Goal: Find specific page/section: Find specific page/section

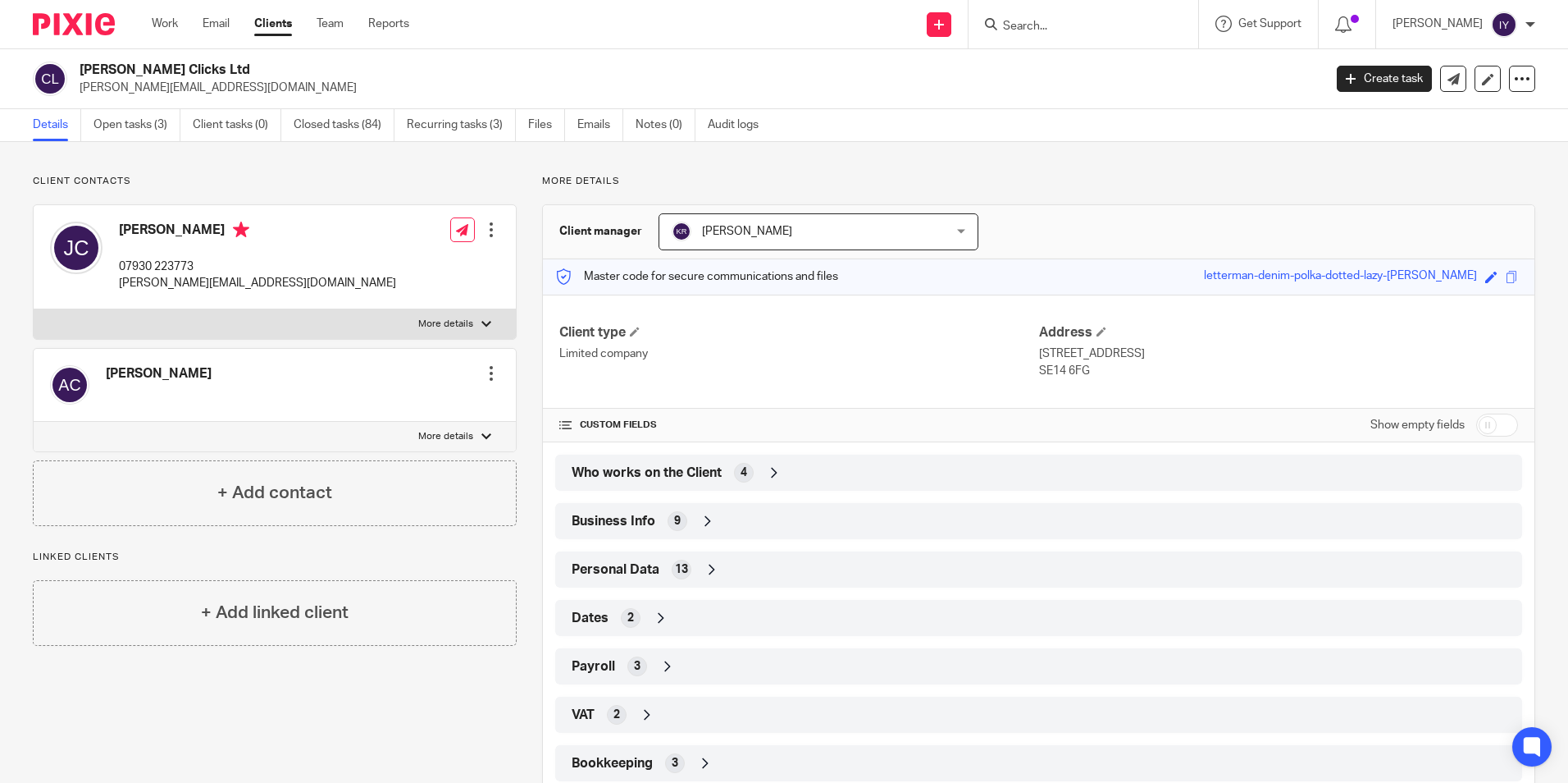
click at [1154, 38] on div at bounding box center [1083, 24] width 230 height 48
click at [1151, 17] on form at bounding box center [1089, 24] width 175 height 20
click at [1148, 23] on input "Search" at bounding box center [1075, 27] width 148 height 15
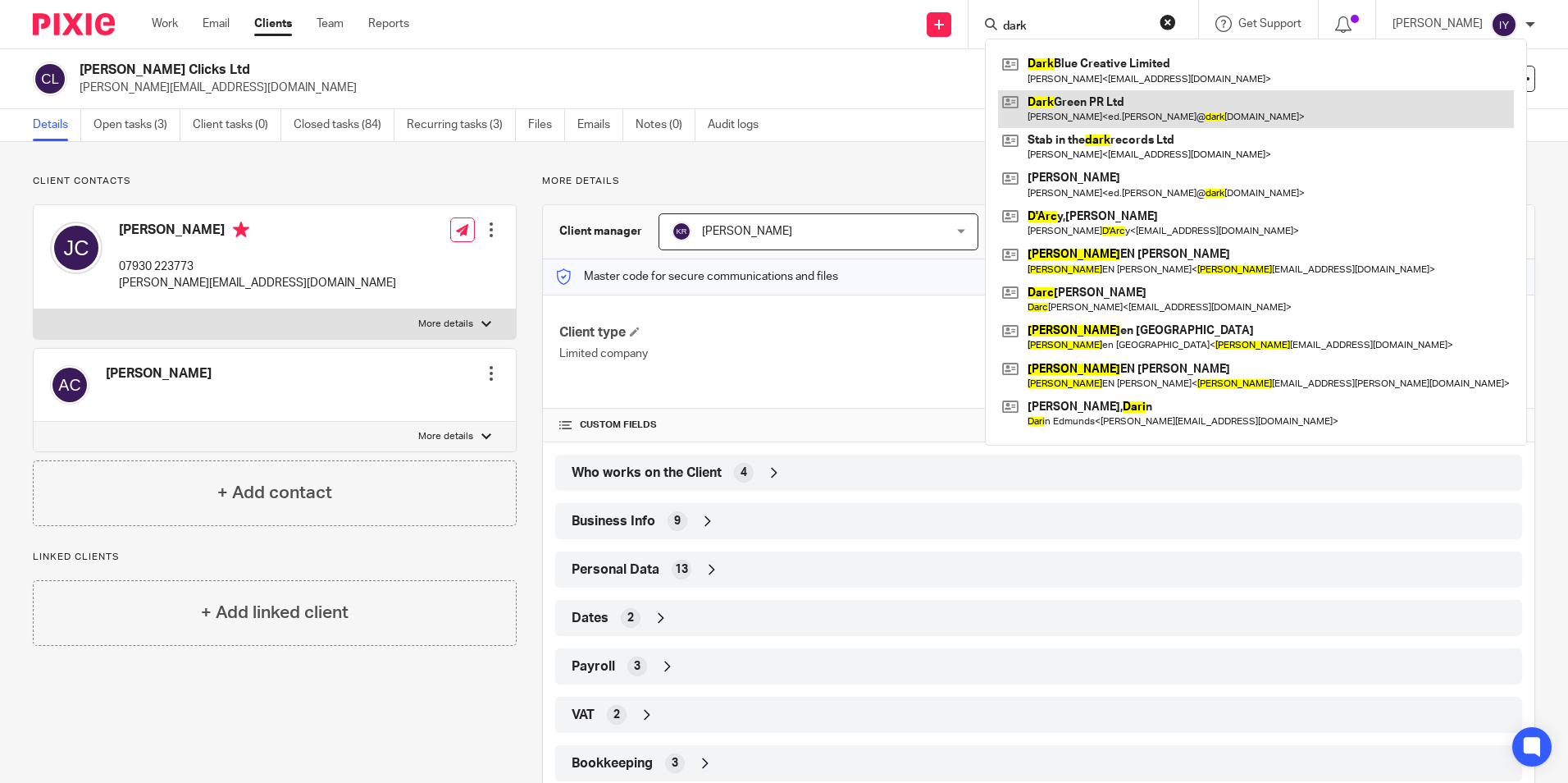
type input "dark"
click at [1150, 114] on link at bounding box center [1255, 109] width 516 height 38
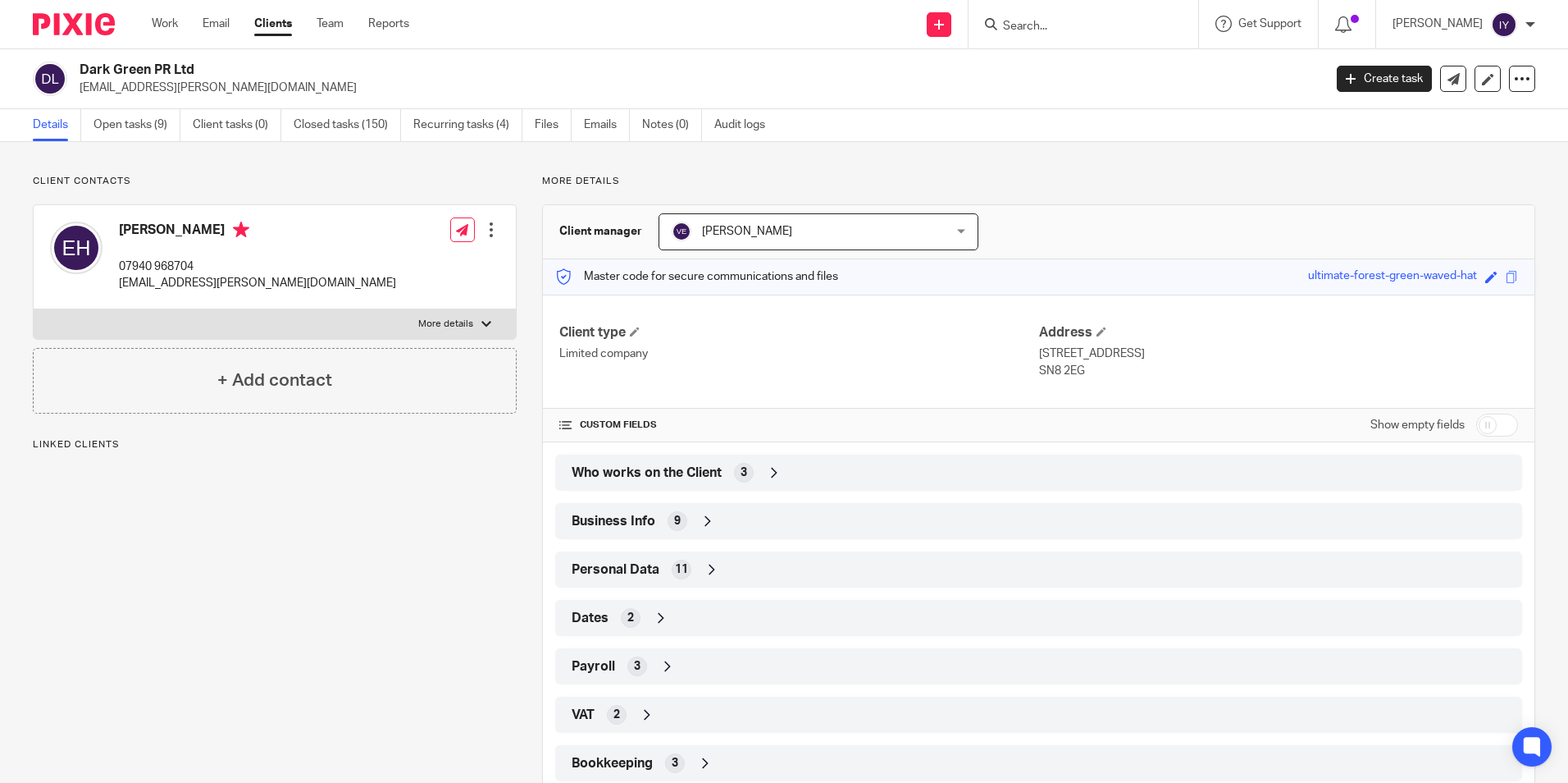
click at [704, 463] on div "Who works on the Client 3" at bounding box center [1039, 473] width 943 height 28
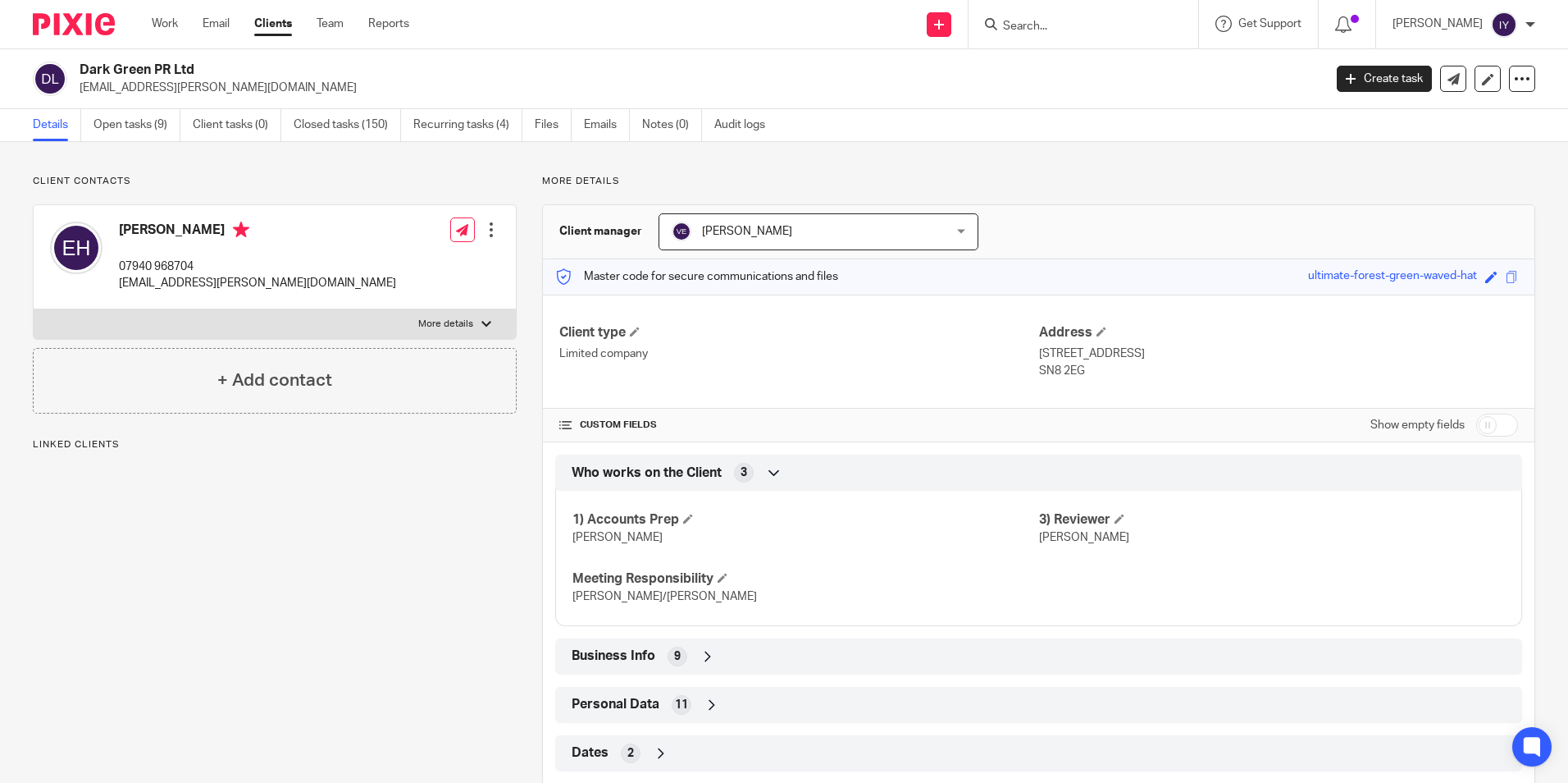
click at [704, 466] on span "Who works on the Client" at bounding box center [646, 473] width 150 height 18
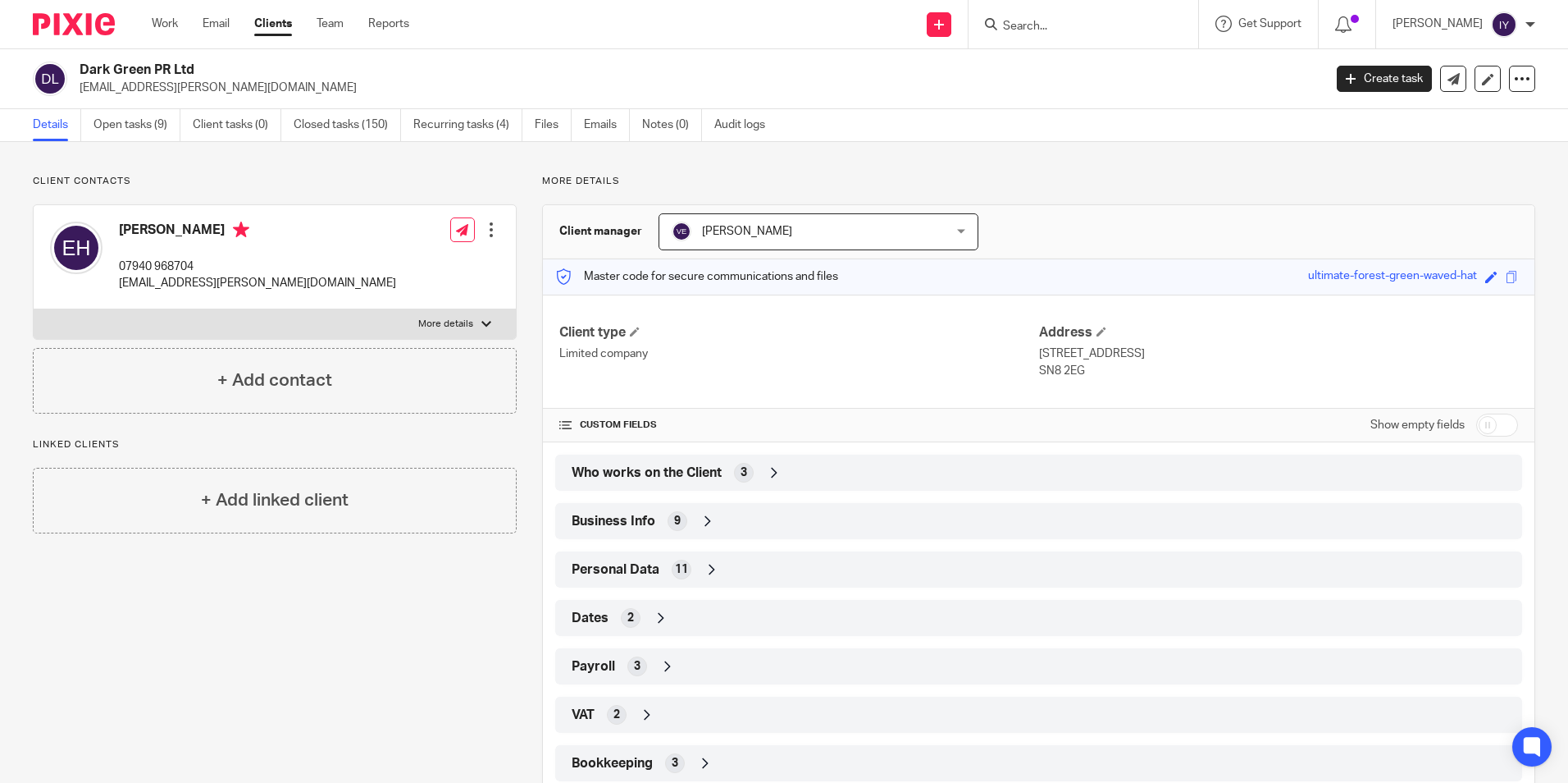
click at [1063, 28] on input "Search" at bounding box center [1075, 27] width 148 height 15
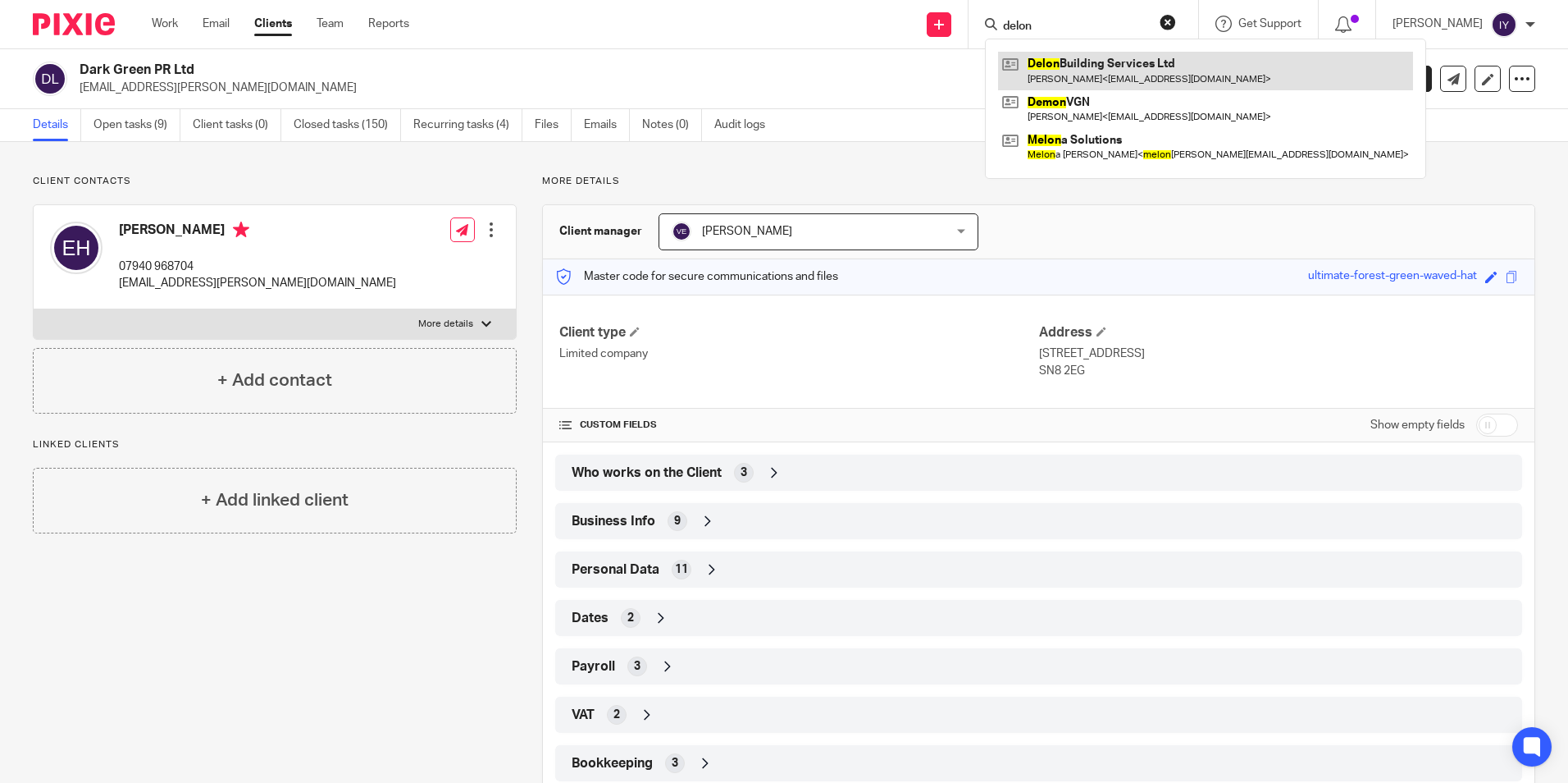
type input "delon"
click at [1227, 67] on link at bounding box center [1205, 71] width 415 height 38
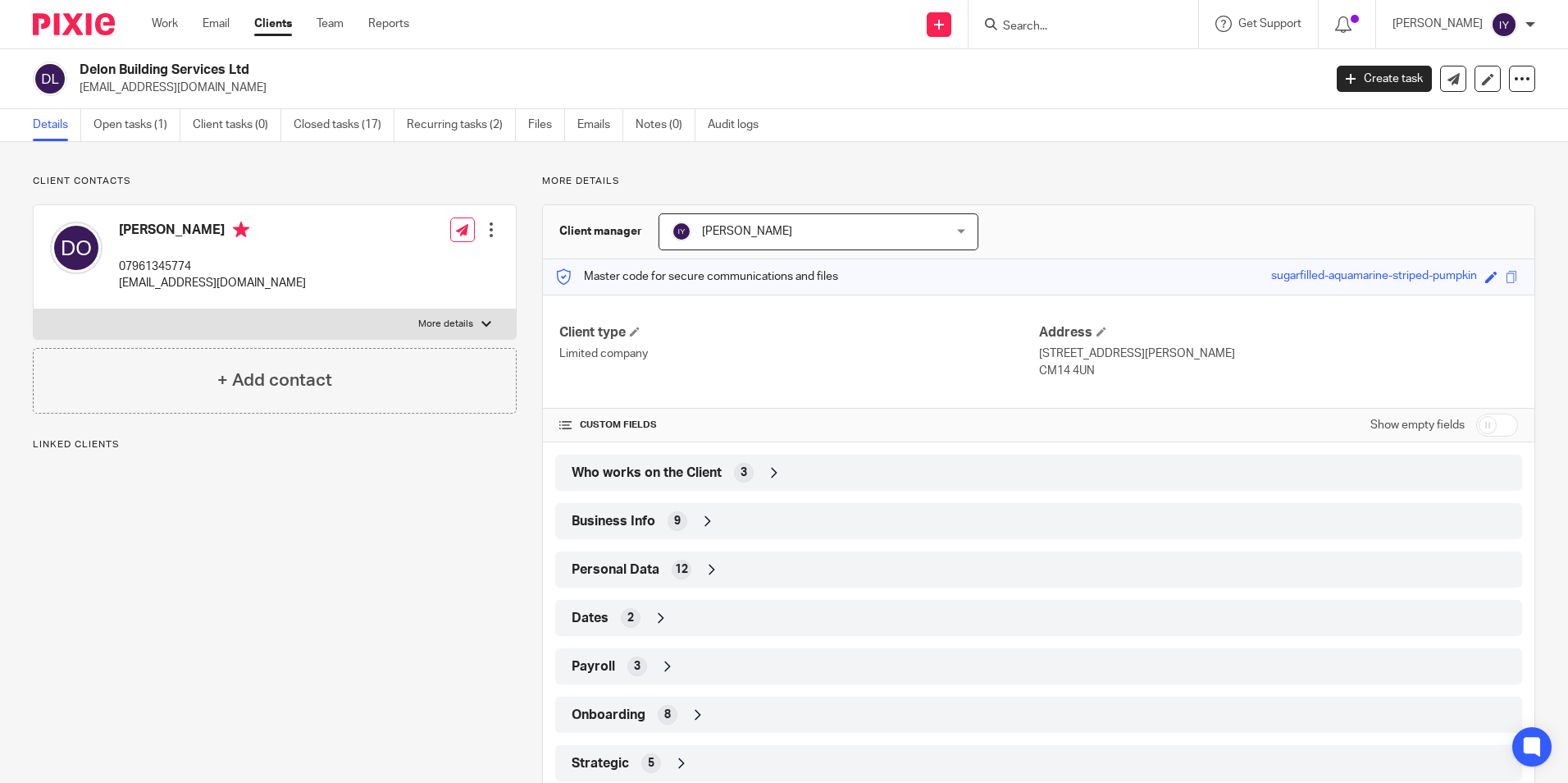
click at [692, 480] on span "Who works on the Client" at bounding box center [646, 473] width 150 height 18
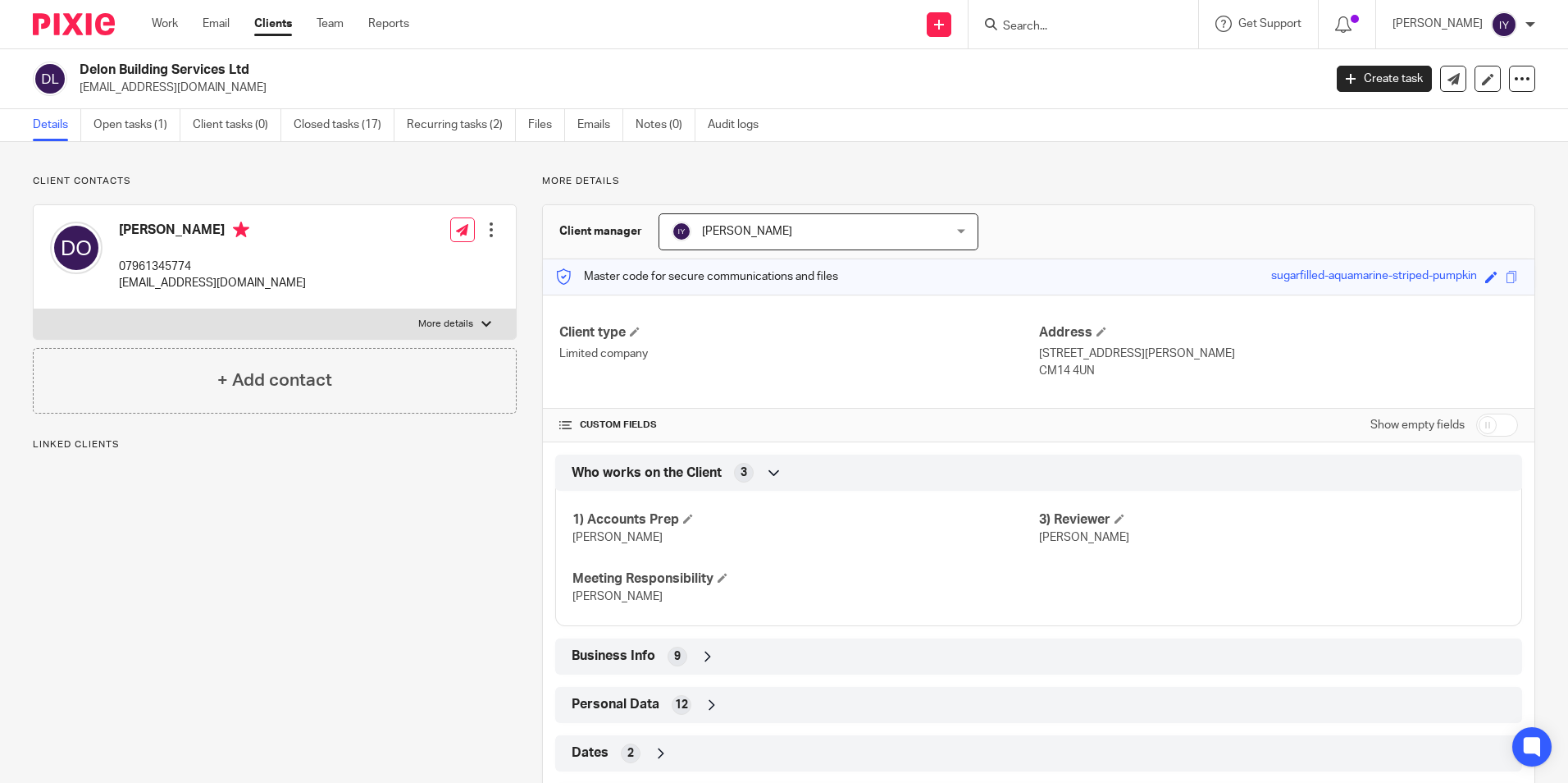
click at [692, 480] on span "Who works on the Client" at bounding box center [646, 473] width 150 height 18
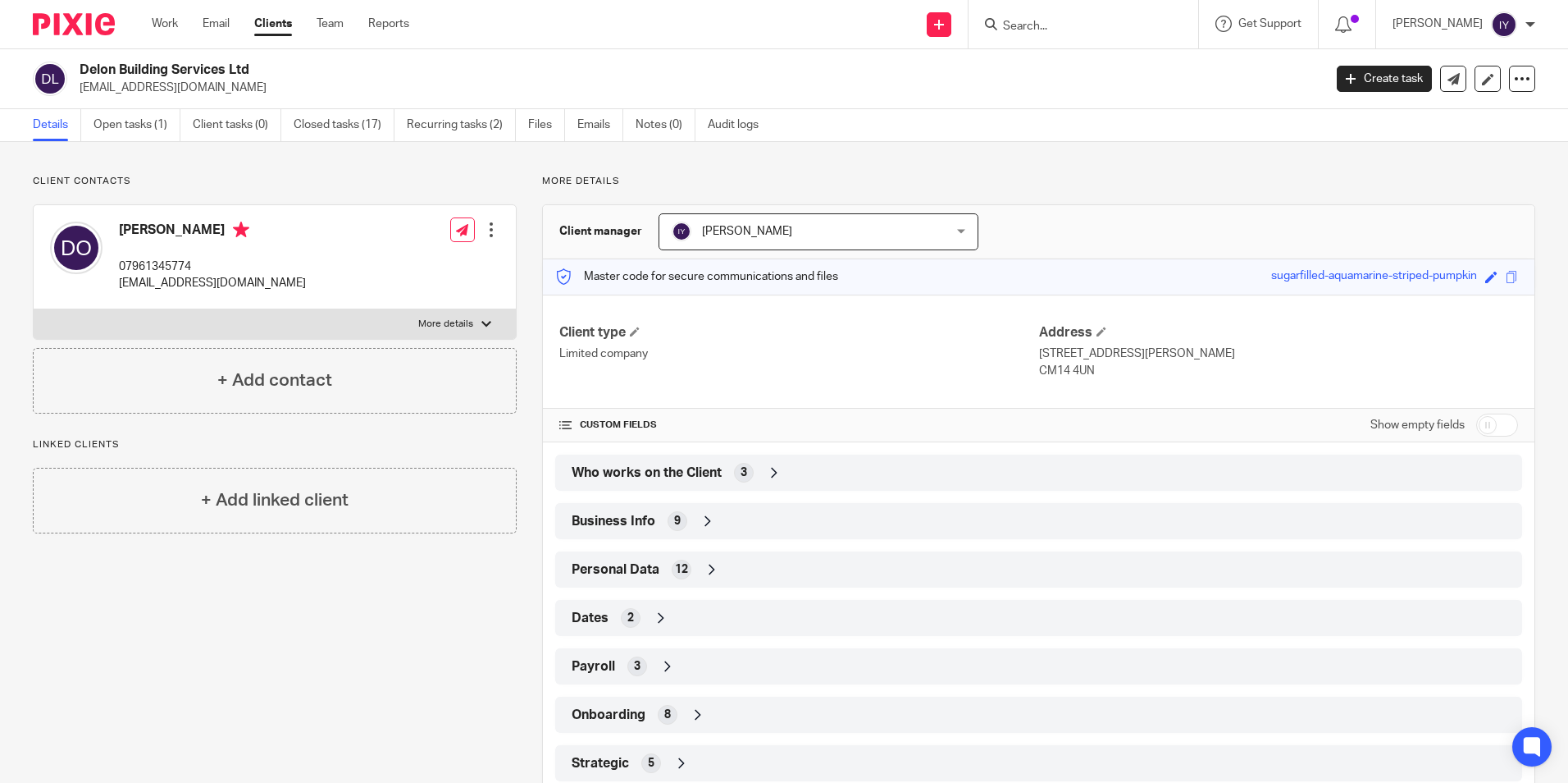
click at [1065, 28] on input "Search" at bounding box center [1075, 27] width 148 height 15
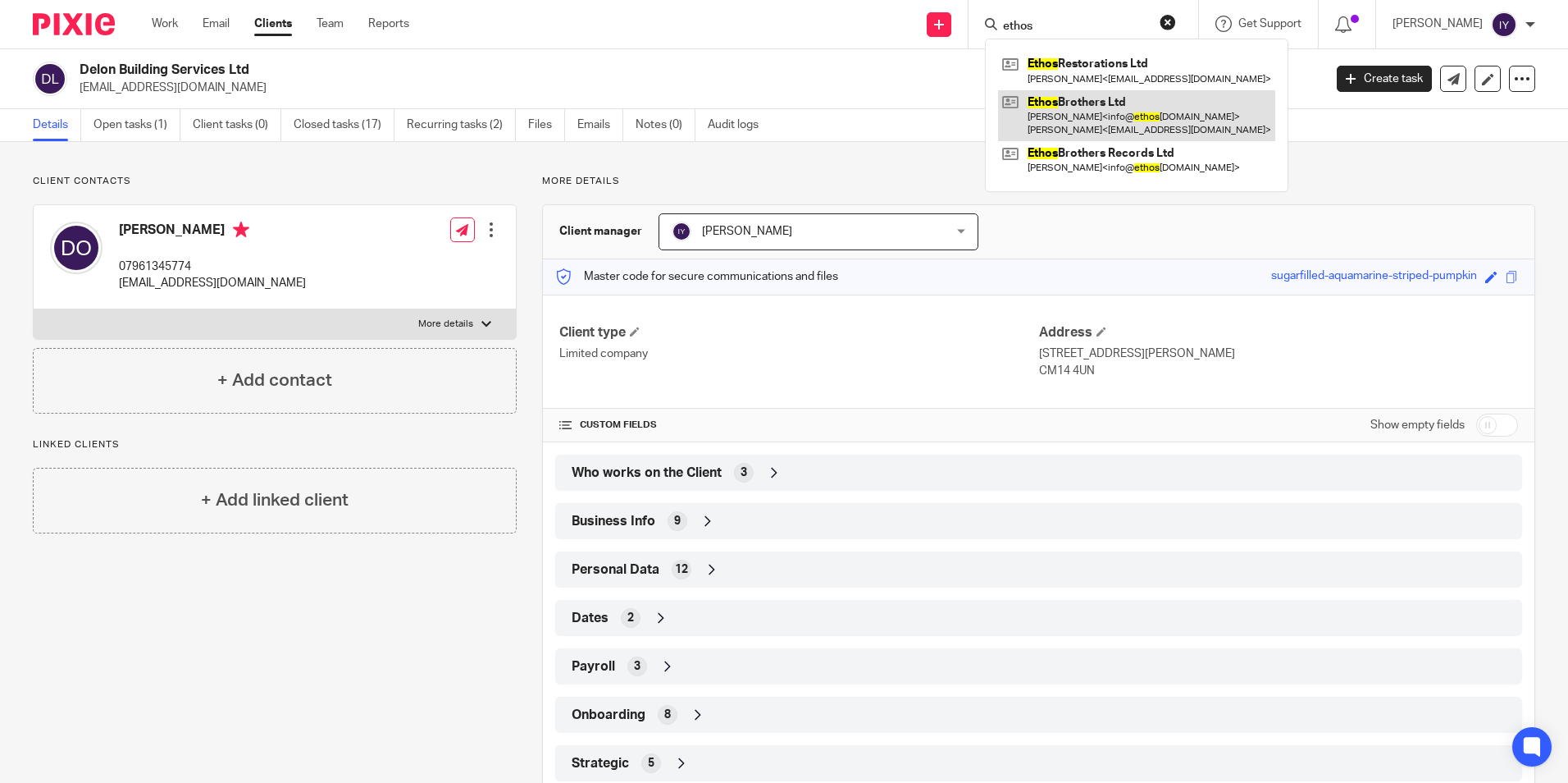
type input "ethos"
click at [1126, 114] on link at bounding box center [1136, 115] width 277 height 51
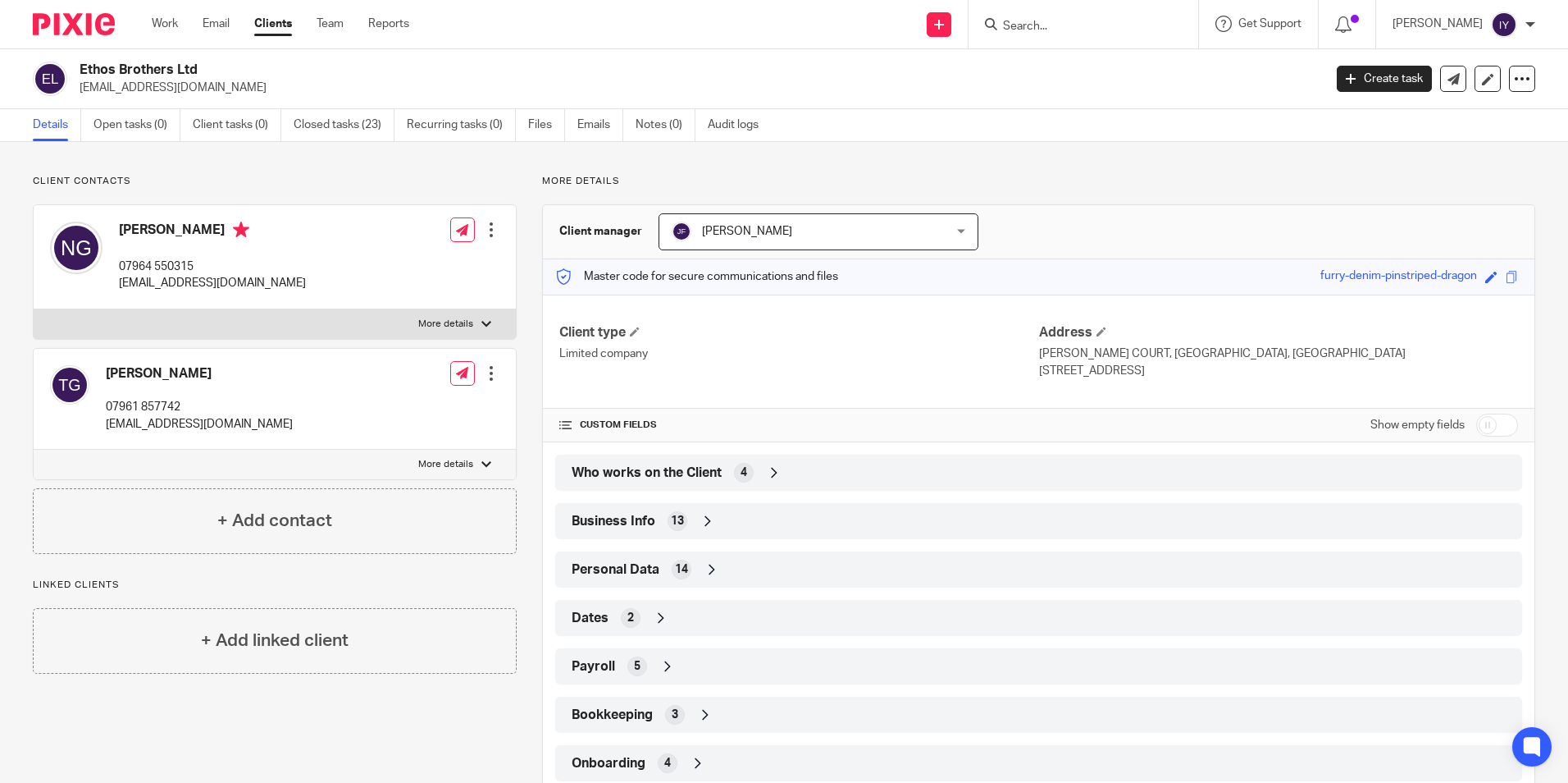
click at [791, 480] on div "Who works on the Client 4" at bounding box center [1039, 473] width 943 height 28
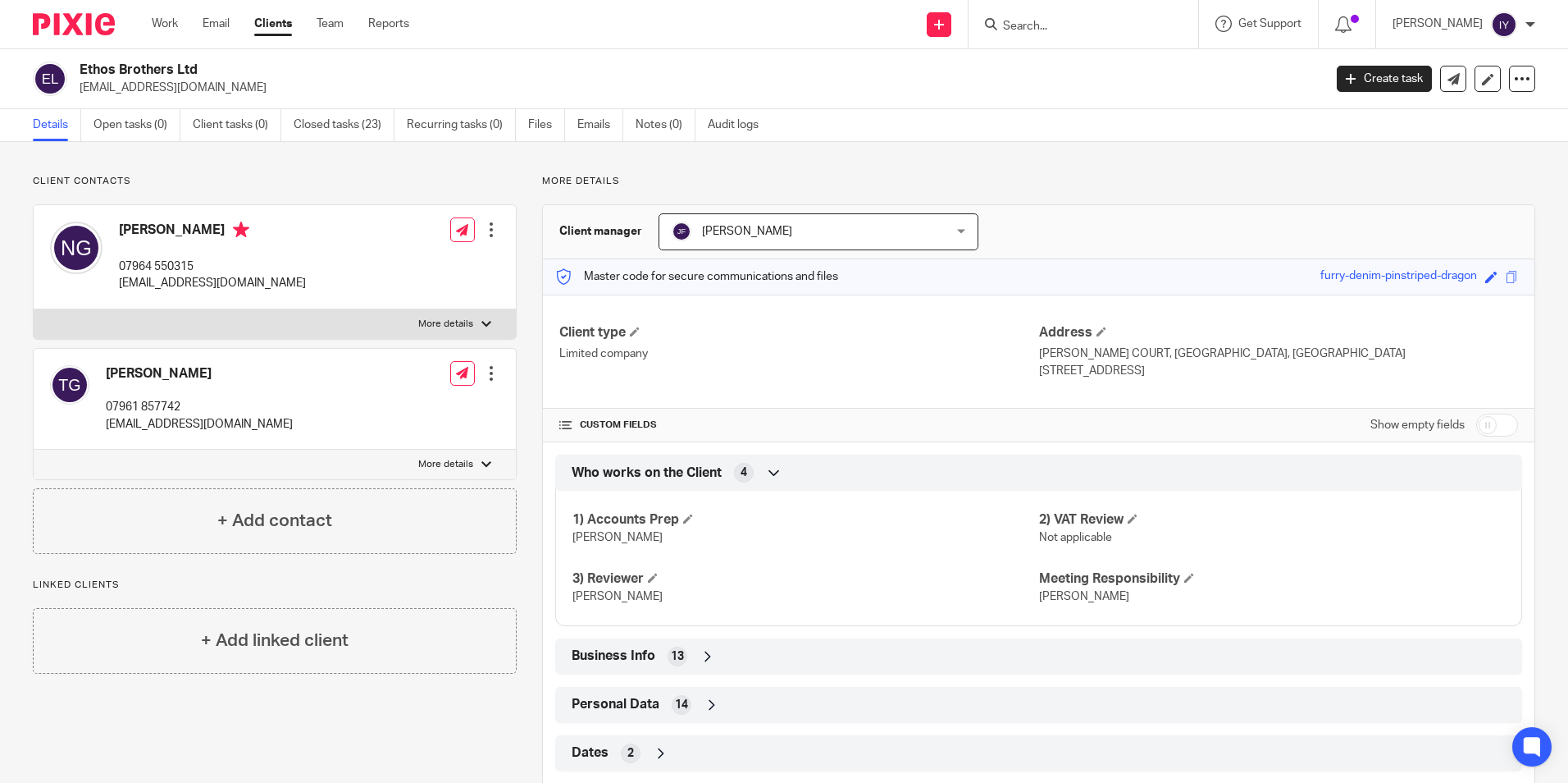
click at [791, 480] on div "Who works on the Client 4" at bounding box center [1039, 473] width 943 height 28
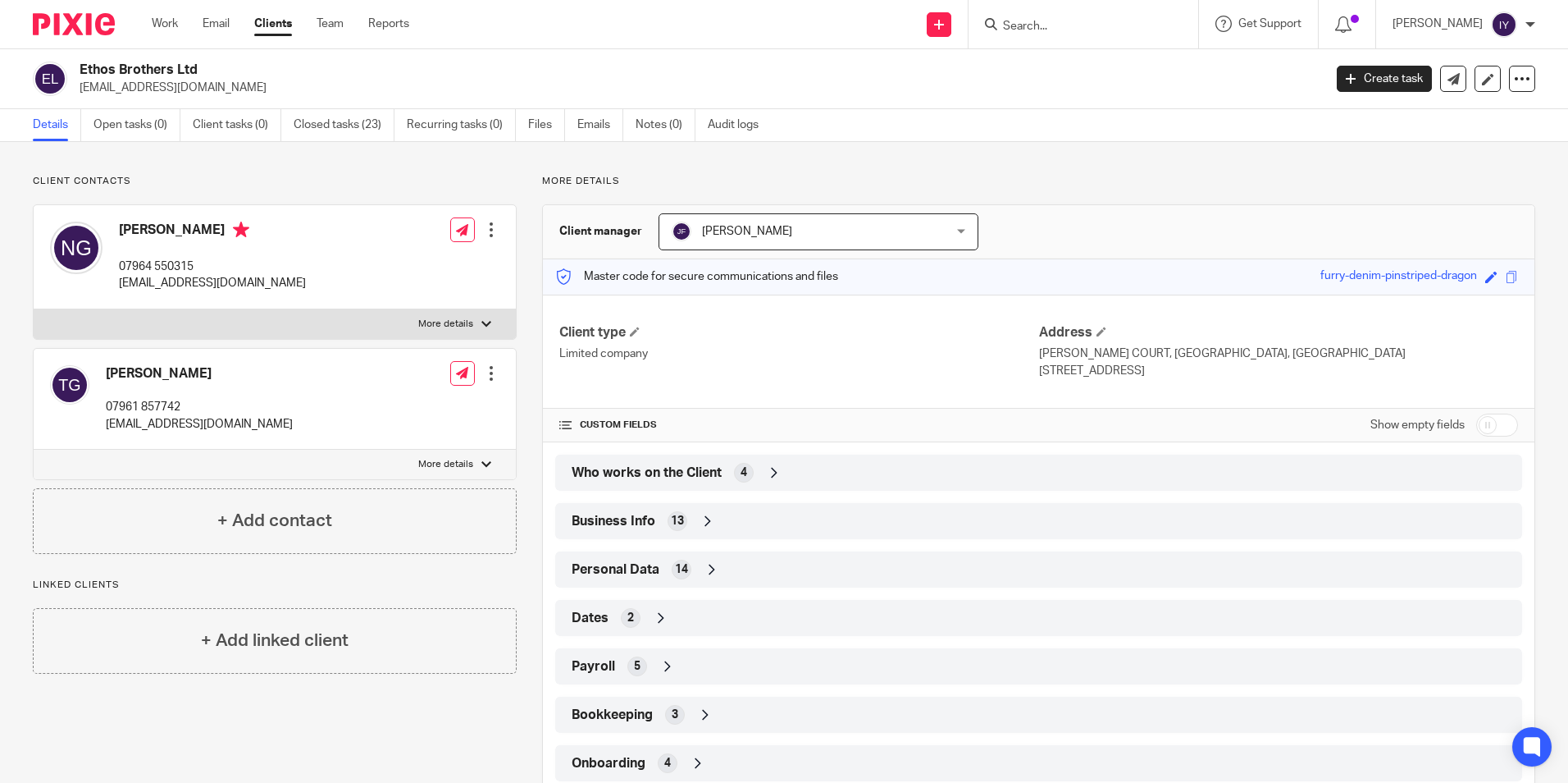
click at [1047, 31] on input "Search" at bounding box center [1075, 27] width 148 height 15
paste input "Exportaciones de Cafe Ltd"
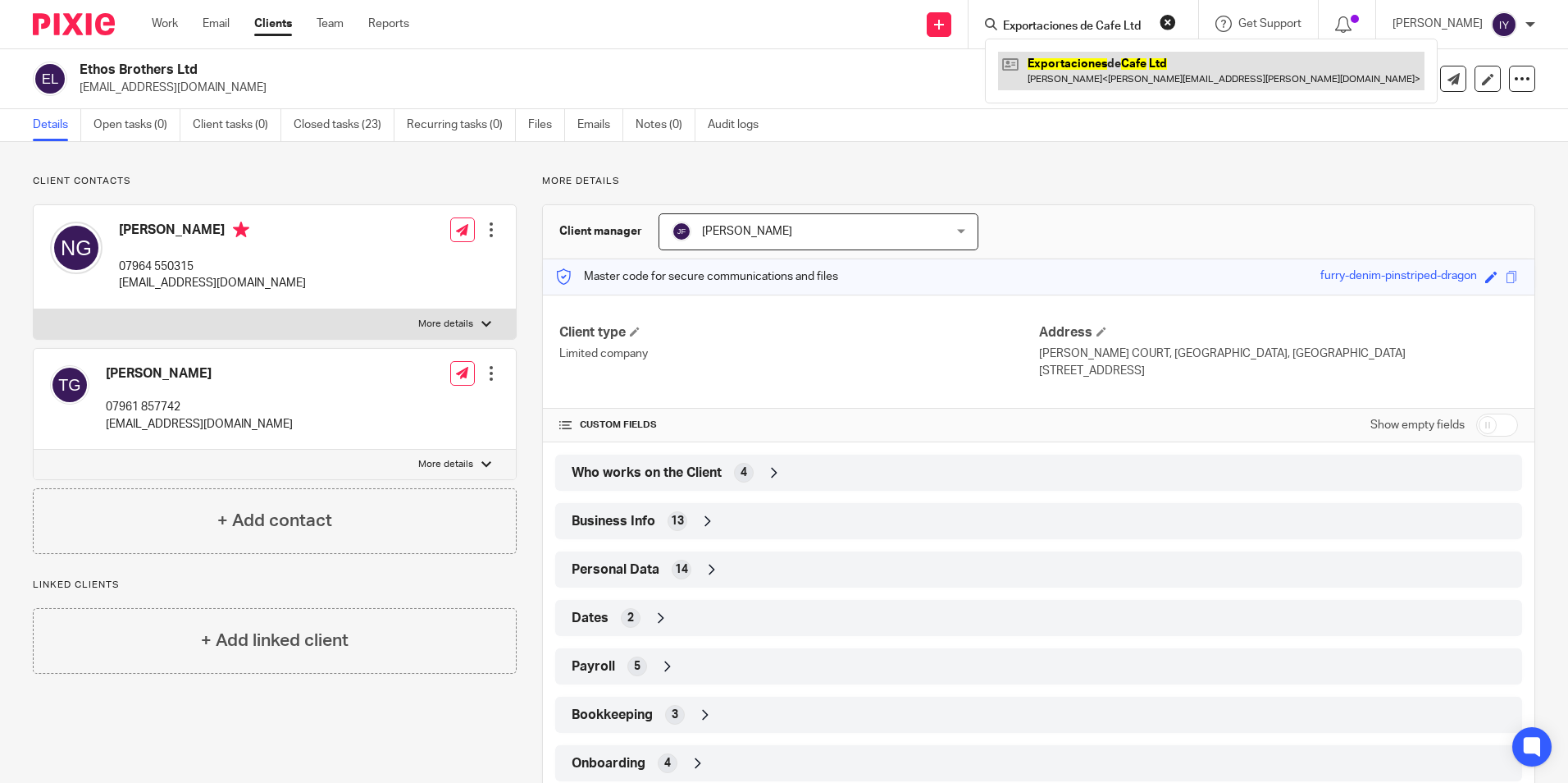
type input "Exportaciones de Cafe Ltd"
click at [1096, 71] on link at bounding box center [1211, 71] width 426 height 38
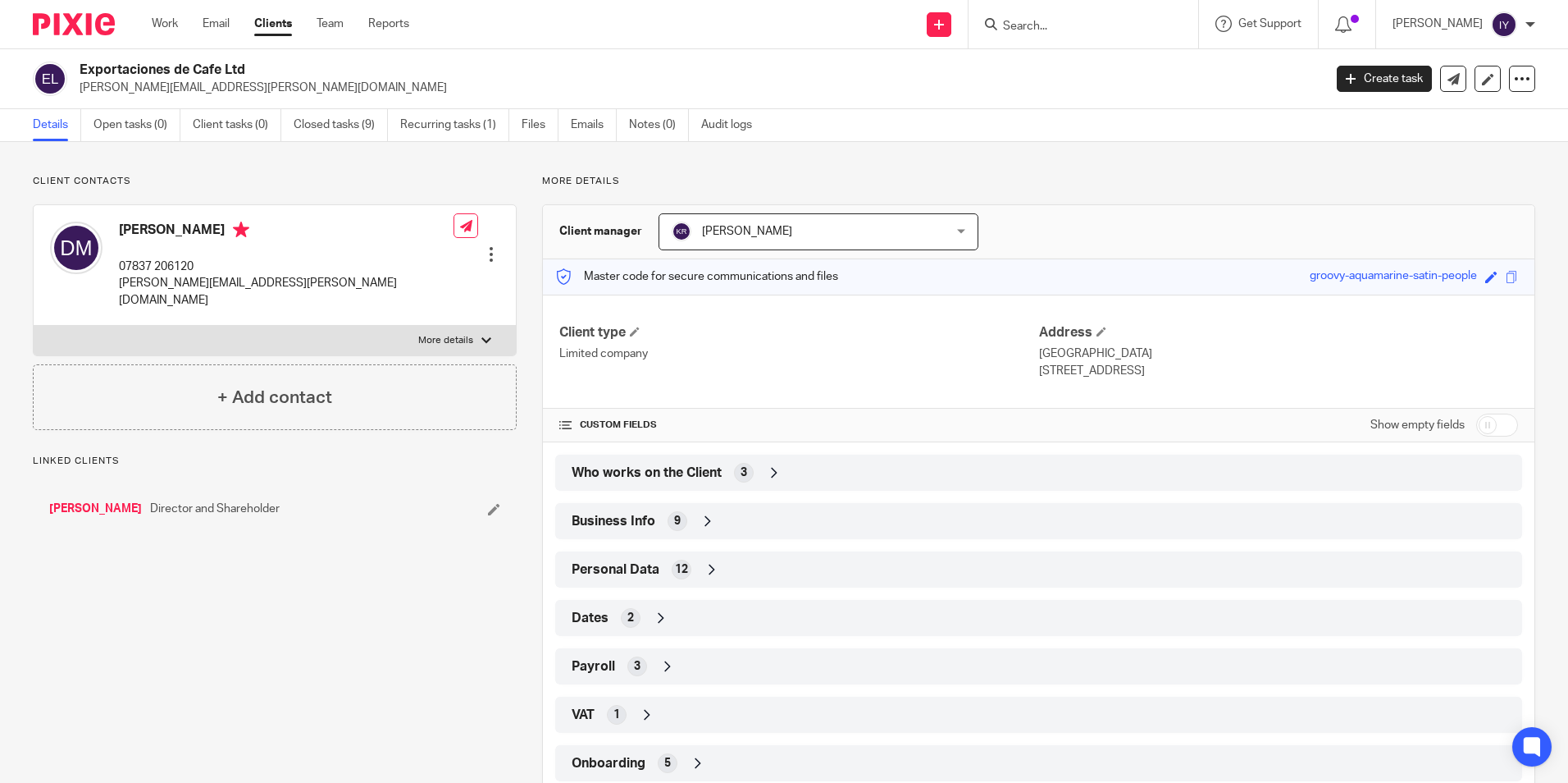
click at [681, 479] on span "Who works on the Client" at bounding box center [646, 473] width 150 height 18
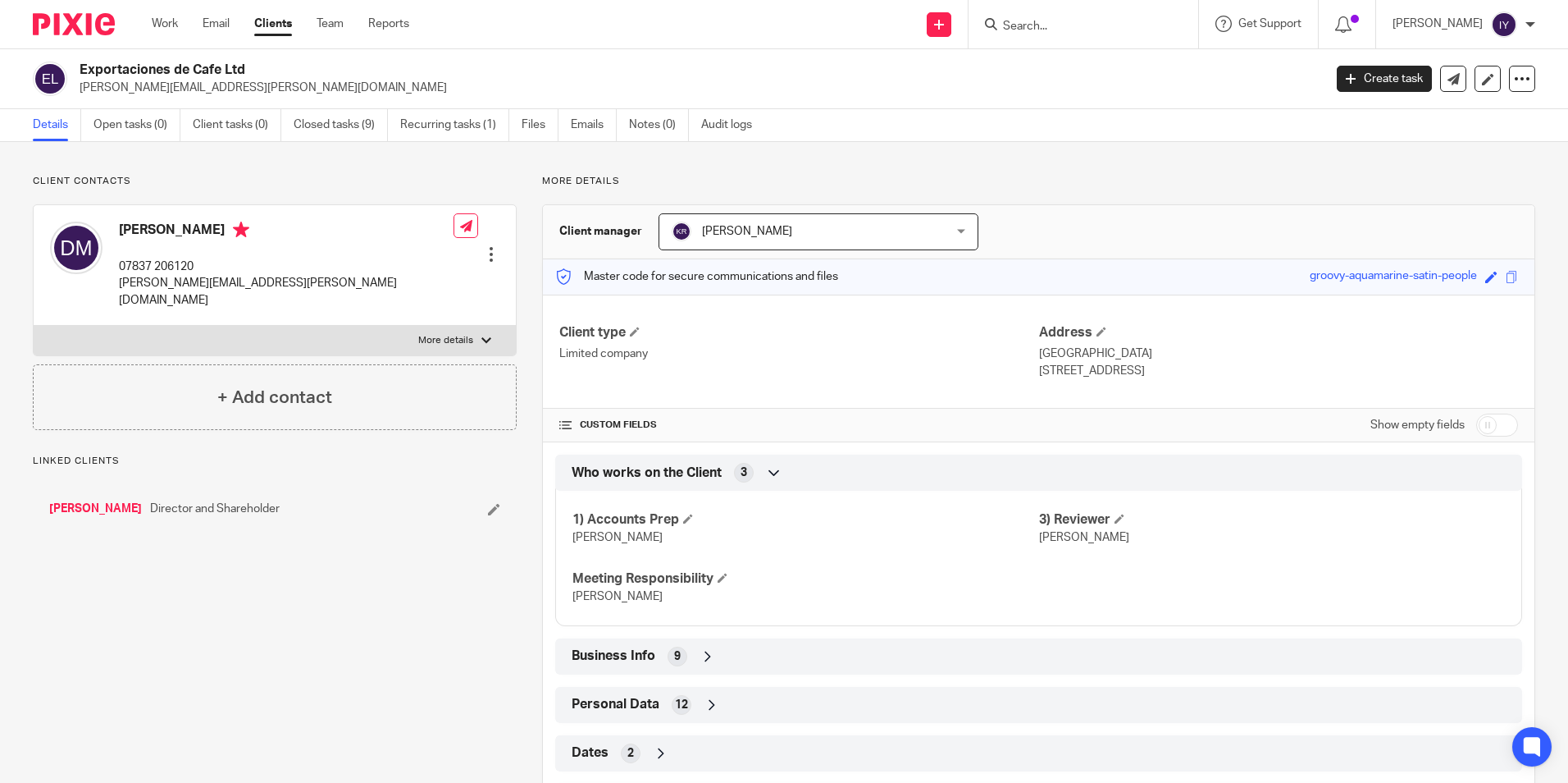
click at [681, 479] on span "Who works on the Client" at bounding box center [646, 473] width 150 height 18
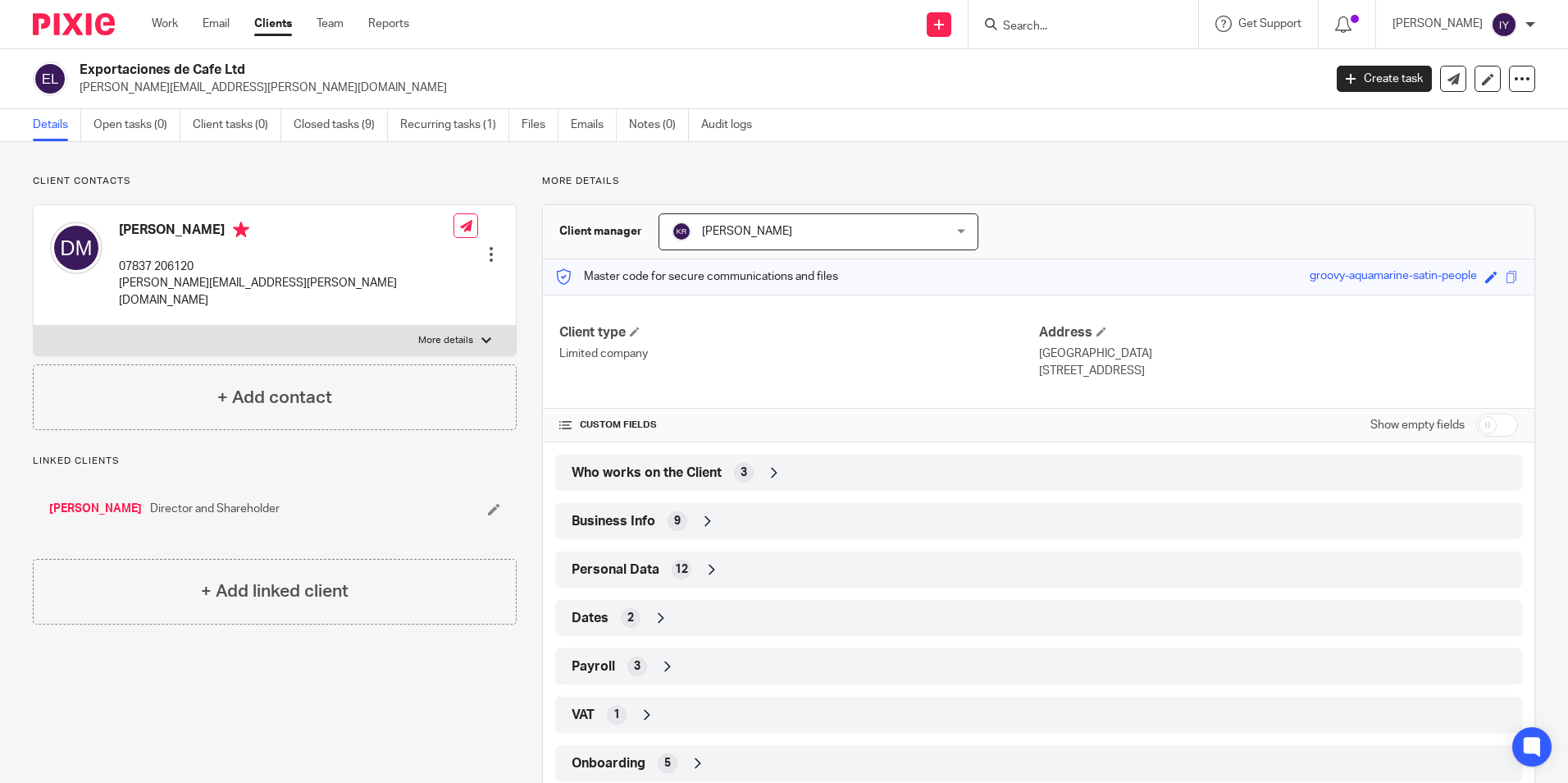
click at [1146, 32] on input "Search" at bounding box center [1075, 27] width 148 height 15
paste input "Extinction Sucks Ltd"
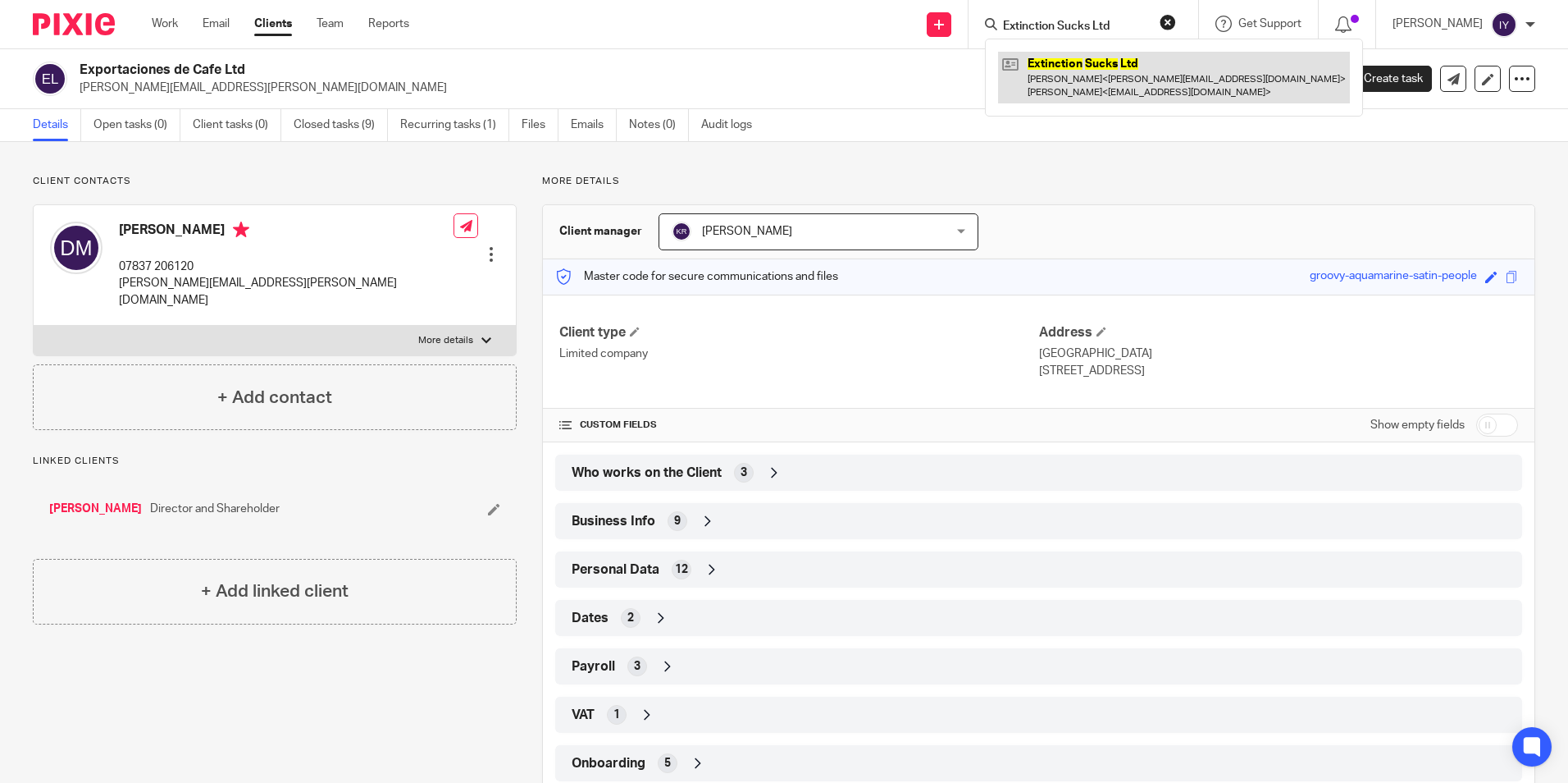
type input "Extinction Sucks Ltd"
click at [1102, 89] on link at bounding box center [1173, 77] width 352 height 51
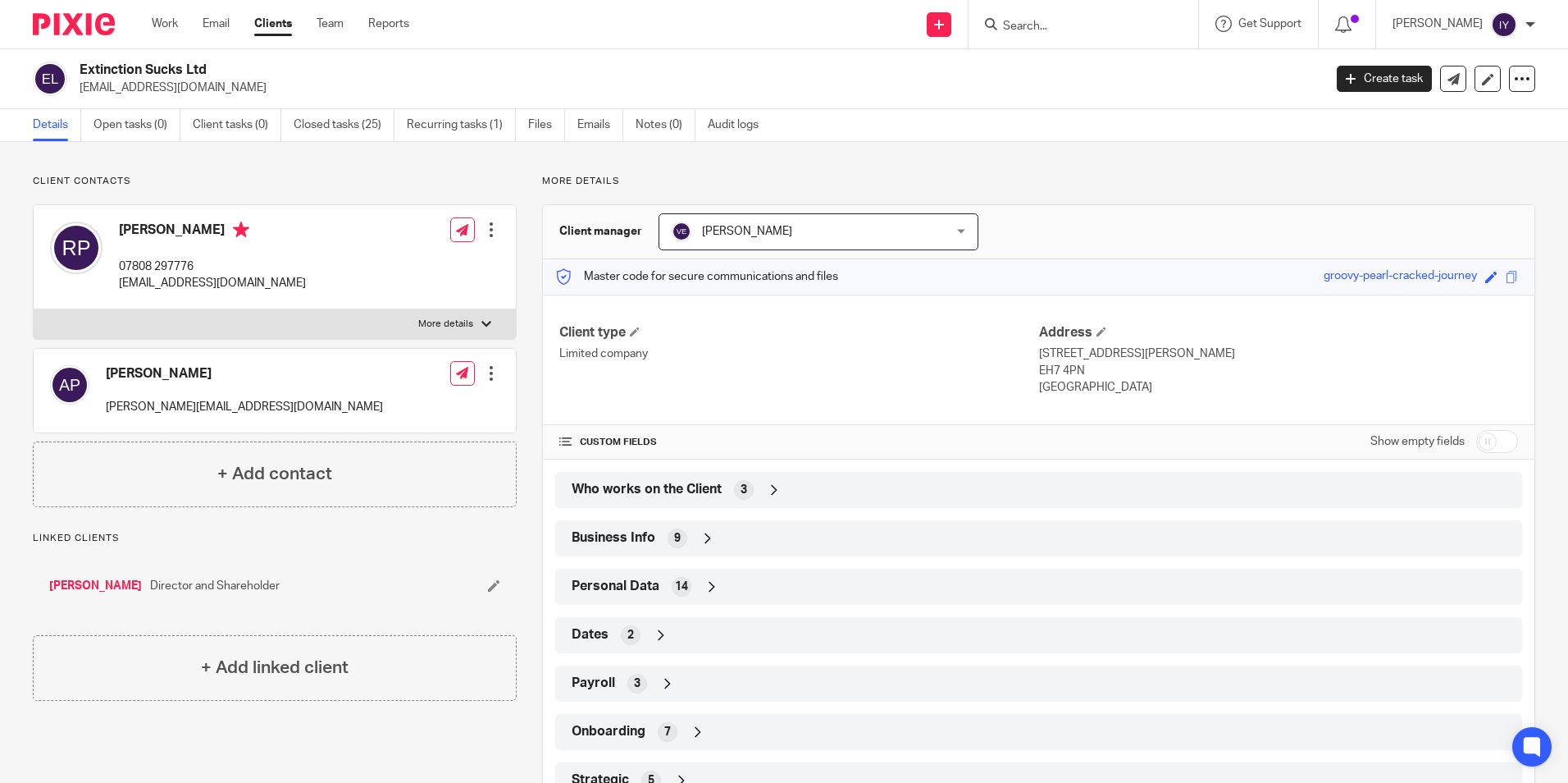
click at [852, 507] on div "Client type Limited company Address 16/6 Dryden Street, Edinburgh EH7 4PN SCOTL…" at bounding box center [1038, 546] width 991 height 504
click at [858, 495] on div "Who works on the Client 3" at bounding box center [1039, 490] width 943 height 28
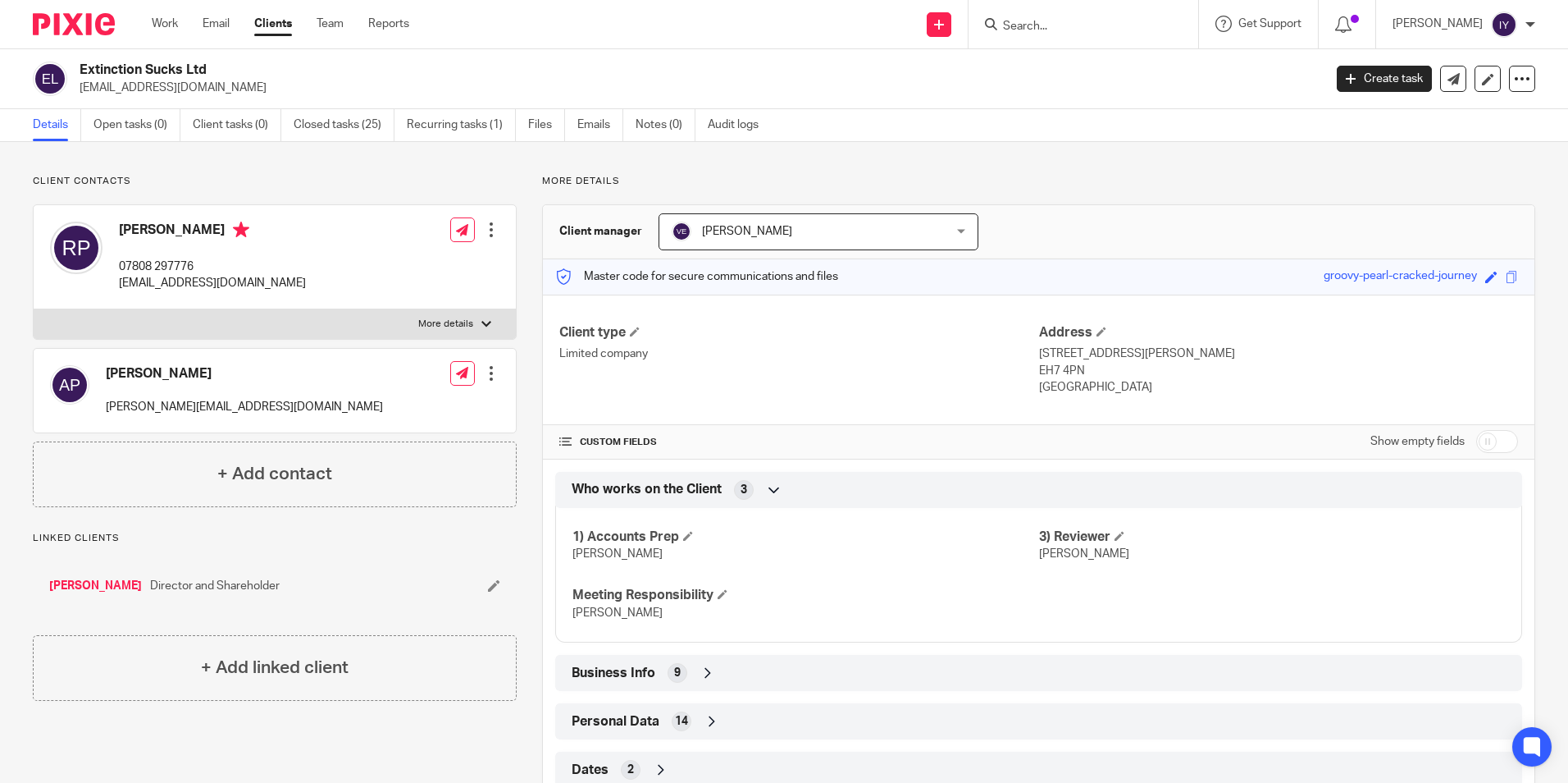
click at [858, 495] on div "Who works on the Client 3" at bounding box center [1039, 490] width 943 height 28
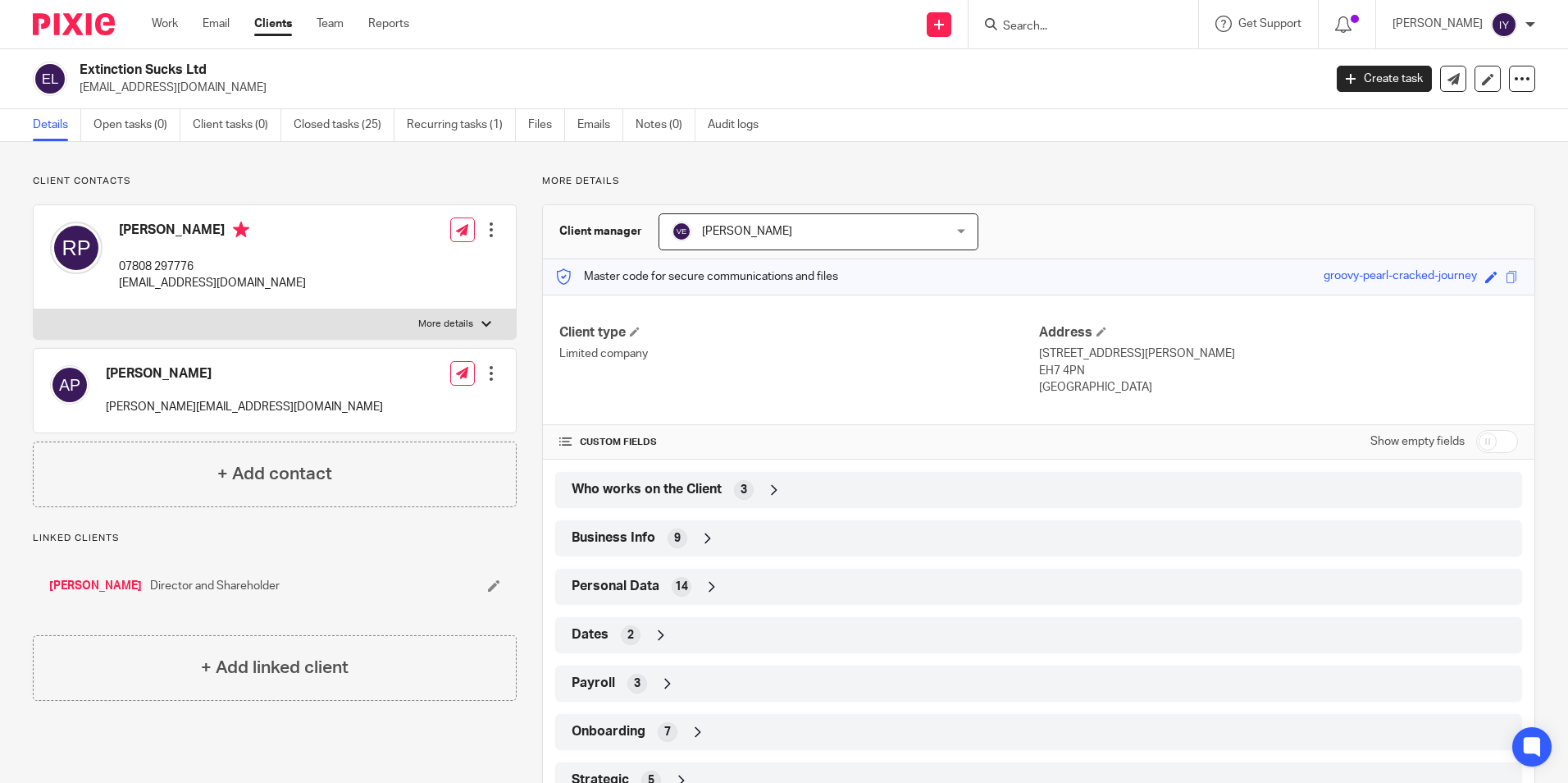
click at [1091, 30] on input "Search" at bounding box center [1075, 27] width 148 height 15
paste input "Fieldhead Campsite Ltd"
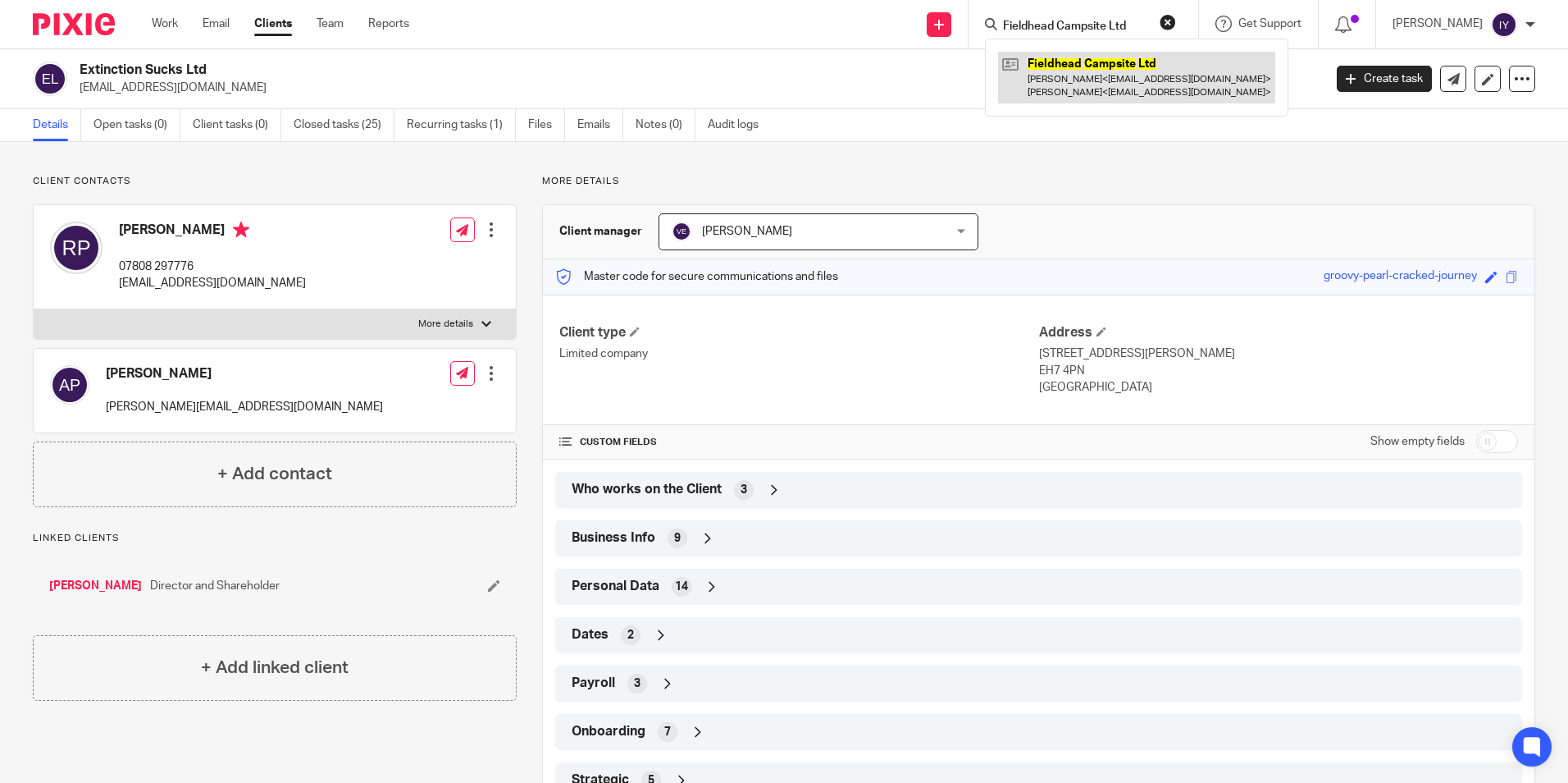
type input "Fieldhead Campsite Ltd"
click at [1108, 77] on link at bounding box center [1136, 77] width 277 height 51
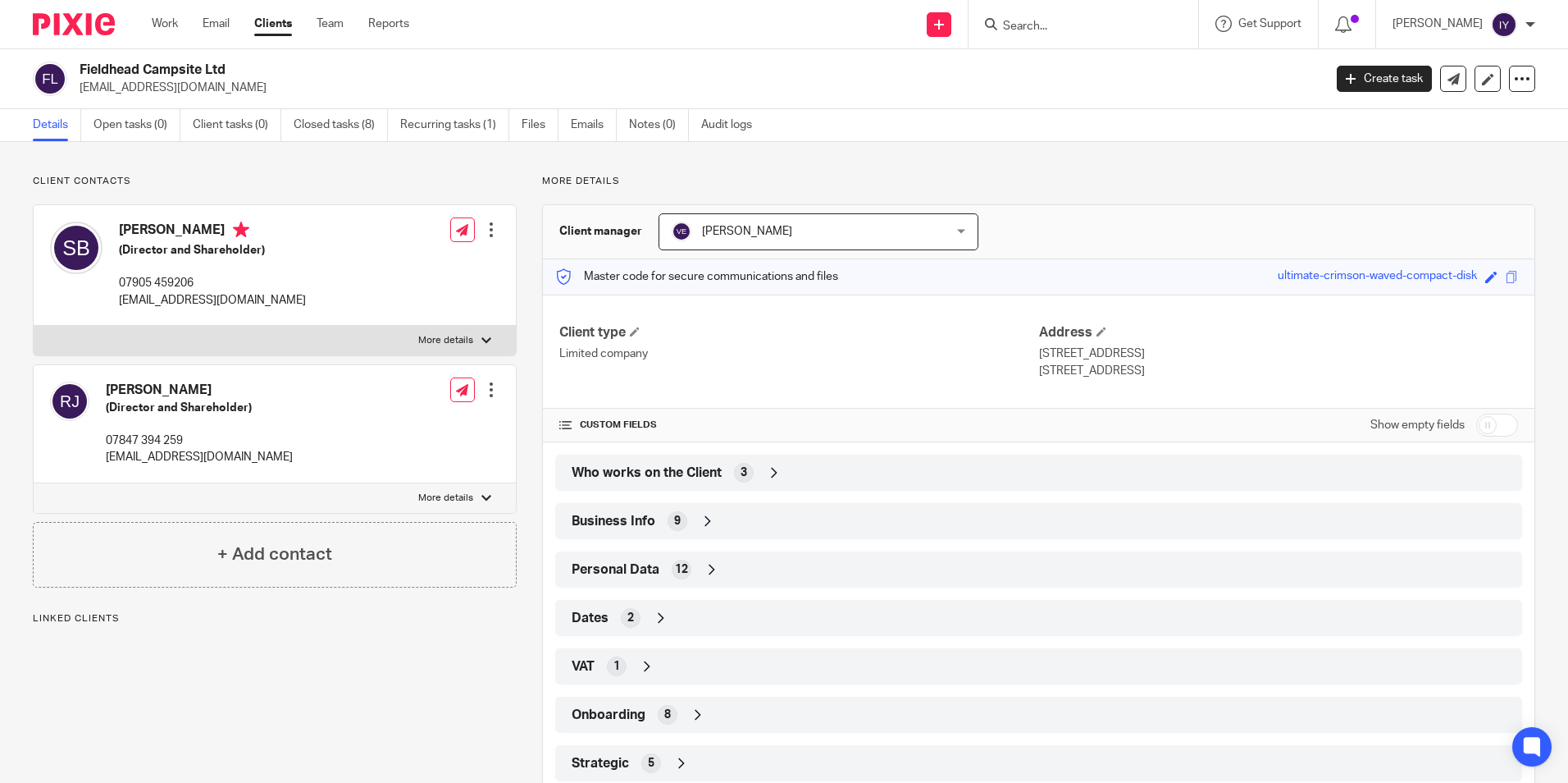
click at [829, 462] on div "Who works on the Client 3" at bounding box center [1039, 473] width 943 height 28
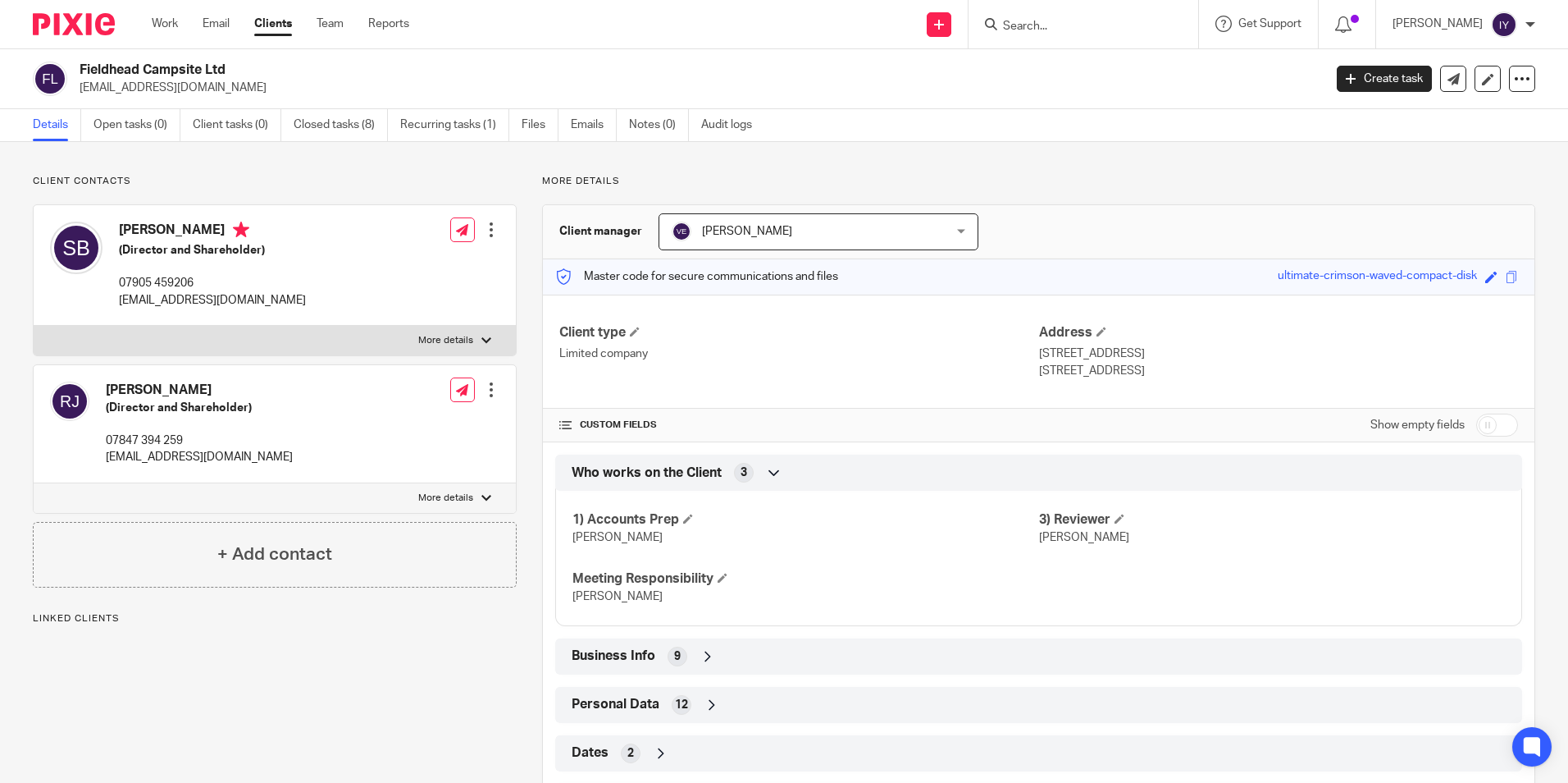
click at [829, 462] on div "Who works on the Client 3" at bounding box center [1039, 473] width 943 height 28
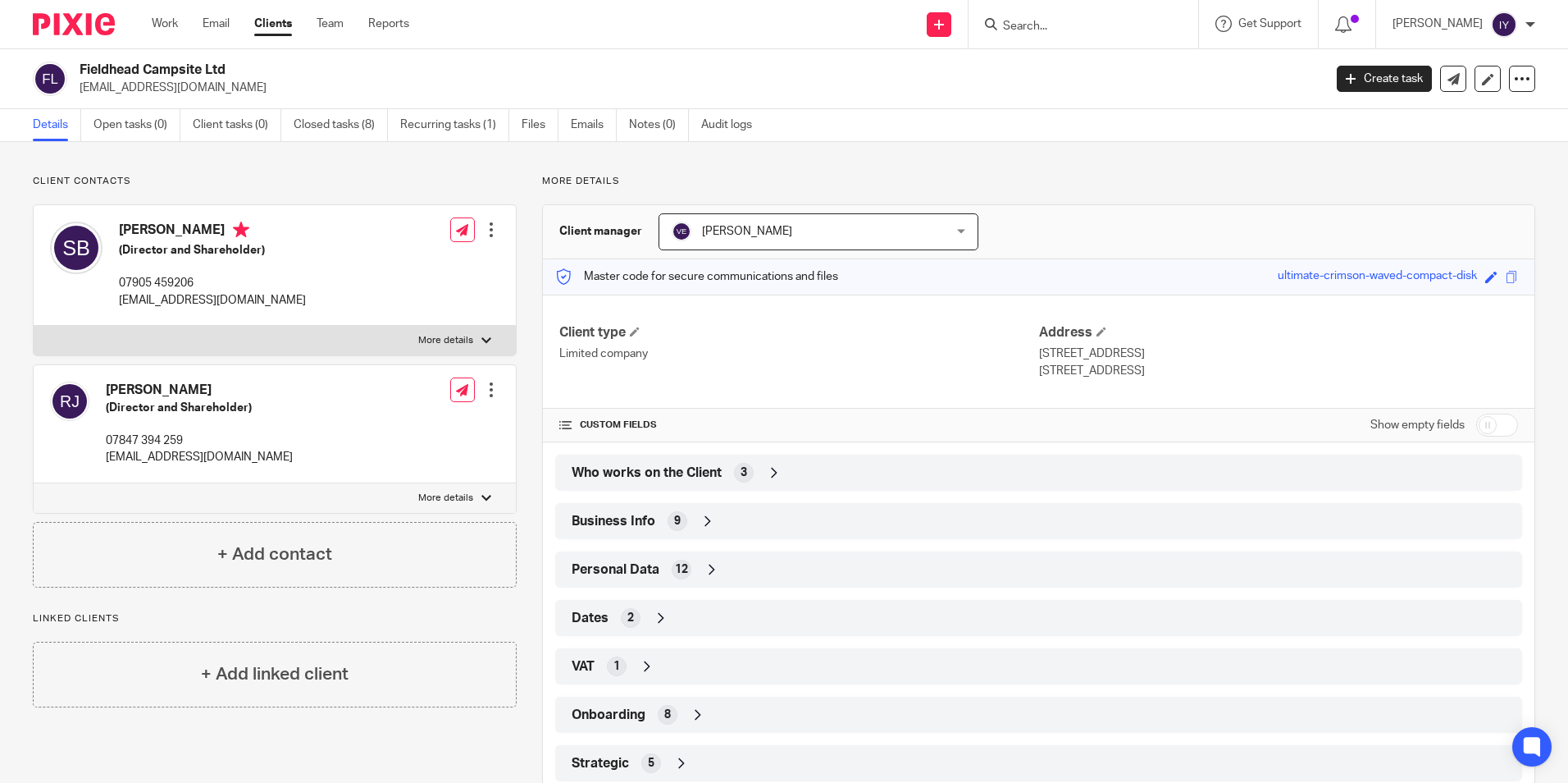
click at [1089, 41] on div at bounding box center [1083, 24] width 230 height 48
click at [1089, 30] on input "Search" at bounding box center [1075, 27] width 148 height 15
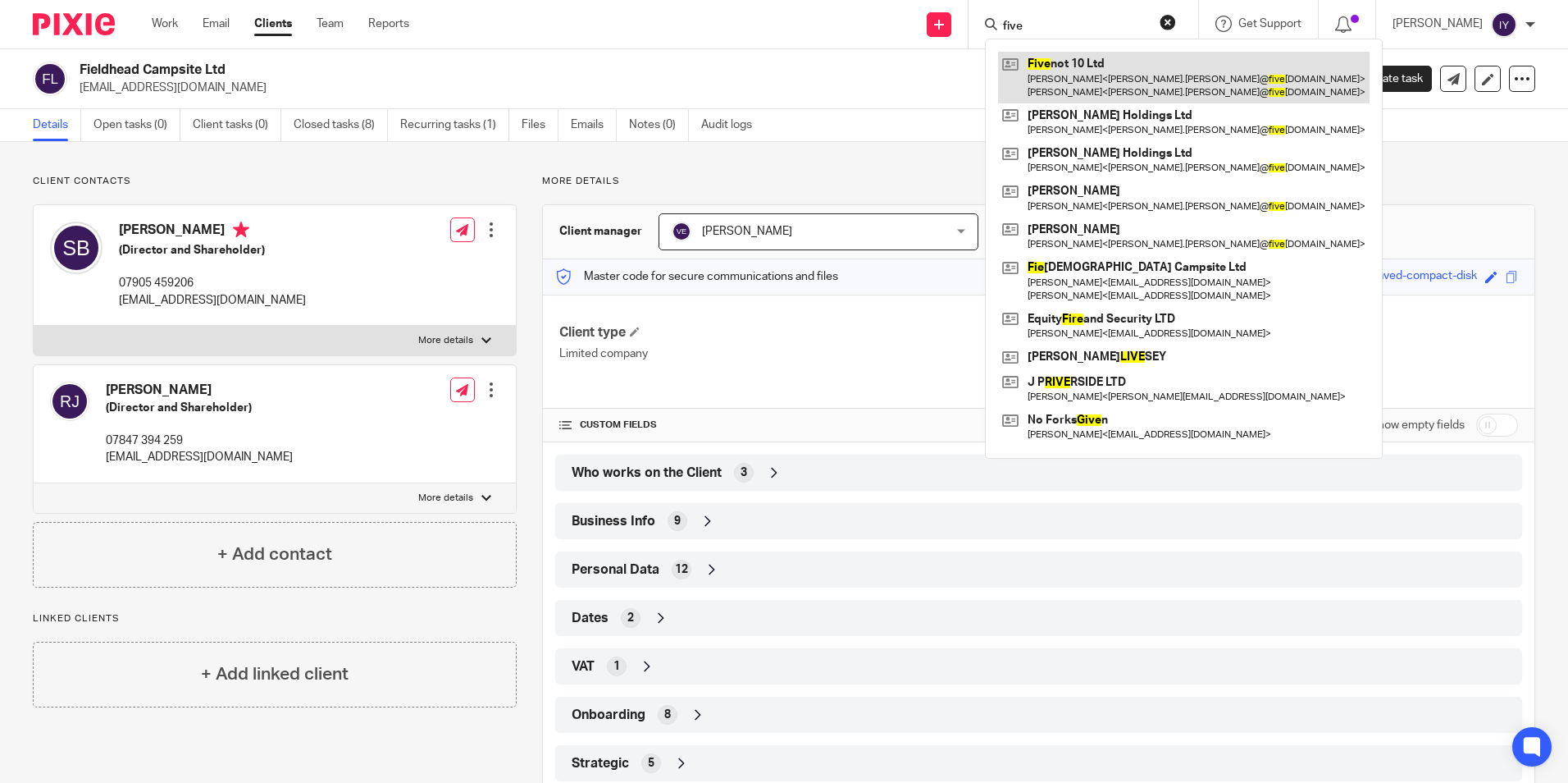
type input "five"
click at [1099, 53] on div "Five not 10 Ltd Lynsey Barry < lynsey.barry@ five not10.co.uk > Patrick Southwe…" at bounding box center [1183, 248] width 397 height 420
drag, startPoint x: 1099, startPoint y: 53, endPoint x: 1081, endPoint y: 76, distance: 29.2
click at [1081, 76] on link at bounding box center [1183, 77] width 371 height 51
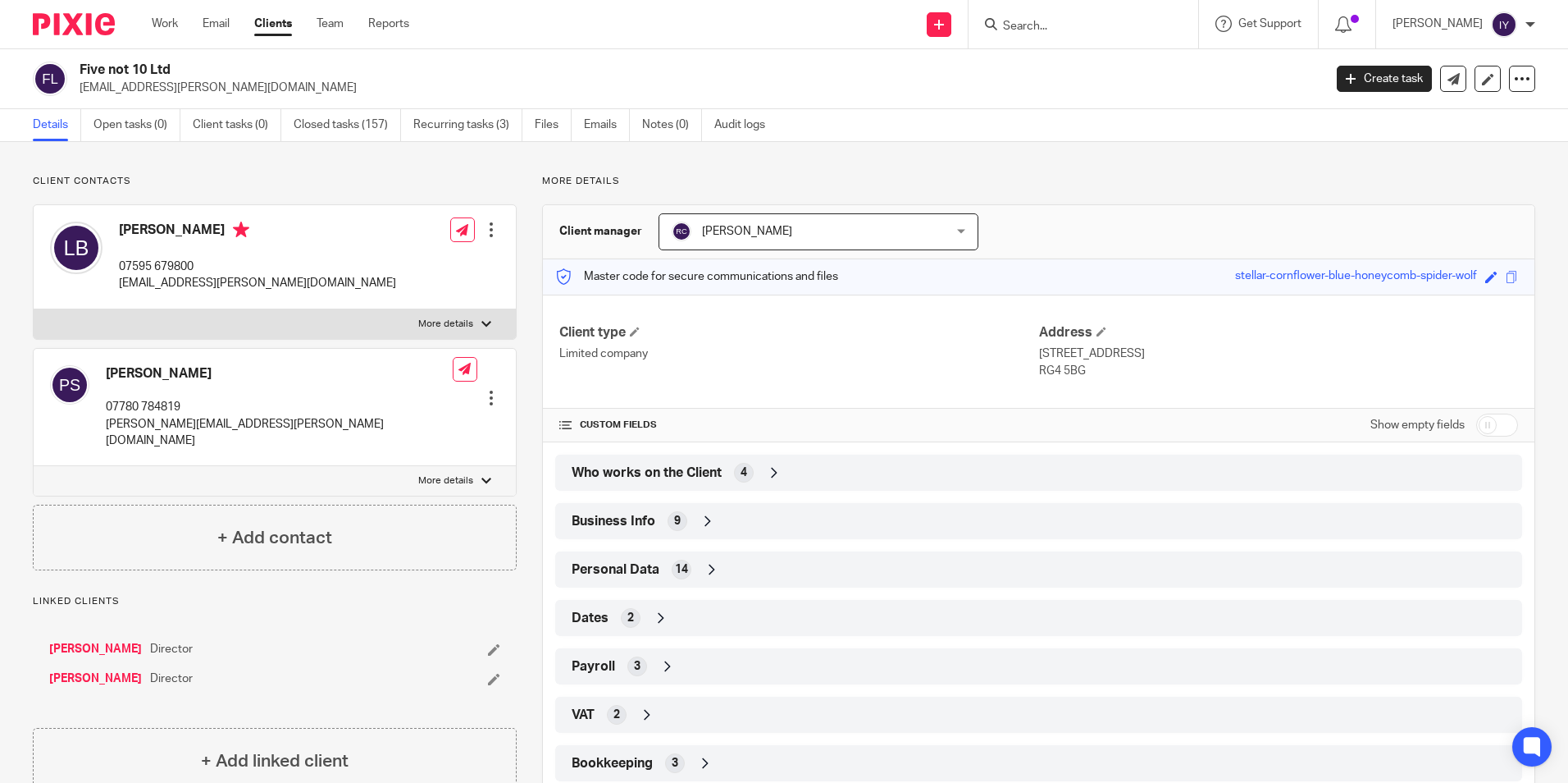
click at [722, 472] on div "Who works on the Client 4" at bounding box center [1039, 473] width 943 height 28
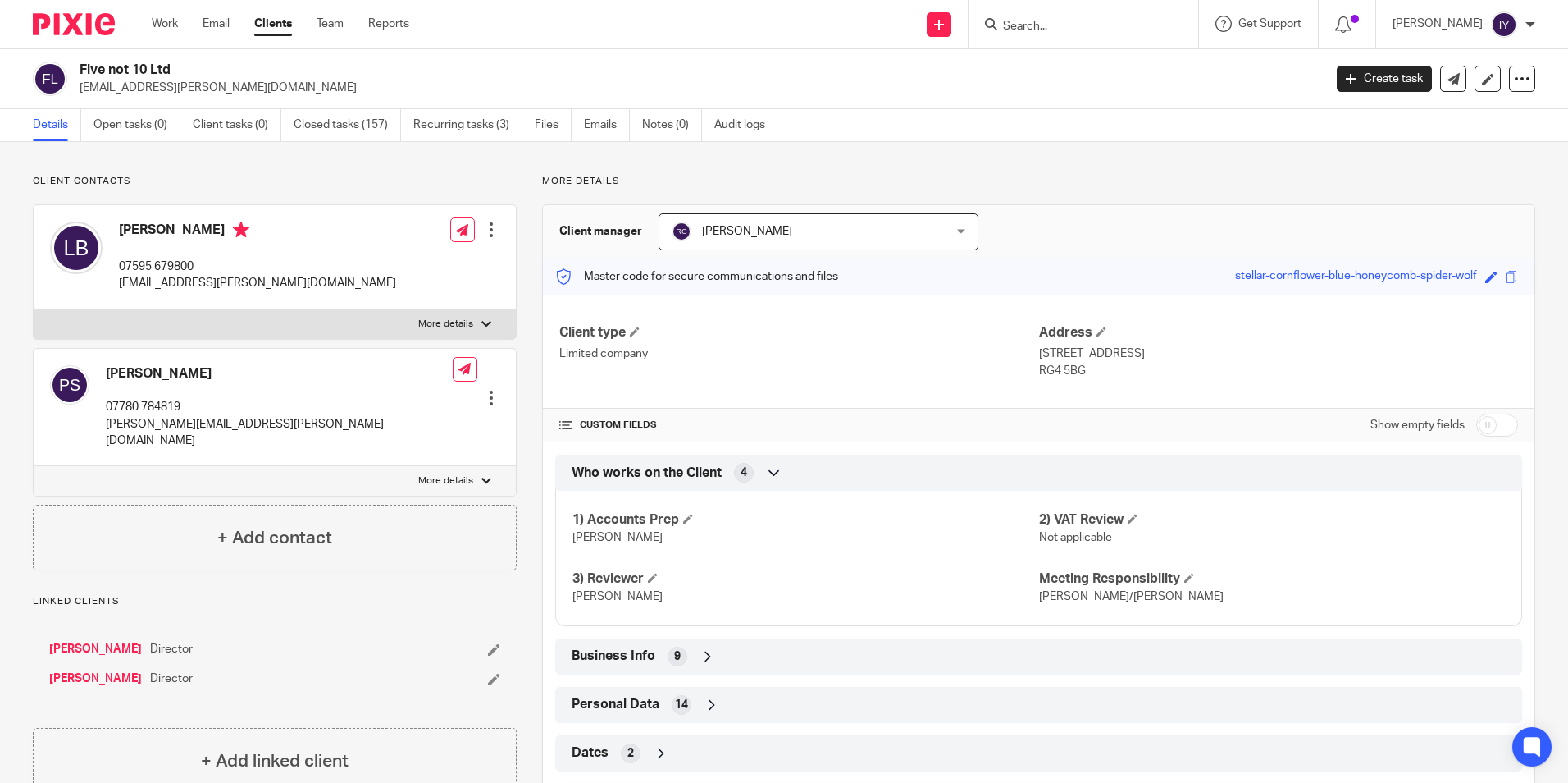
click at [722, 472] on div "Who works on the Client 4" at bounding box center [1039, 473] width 943 height 28
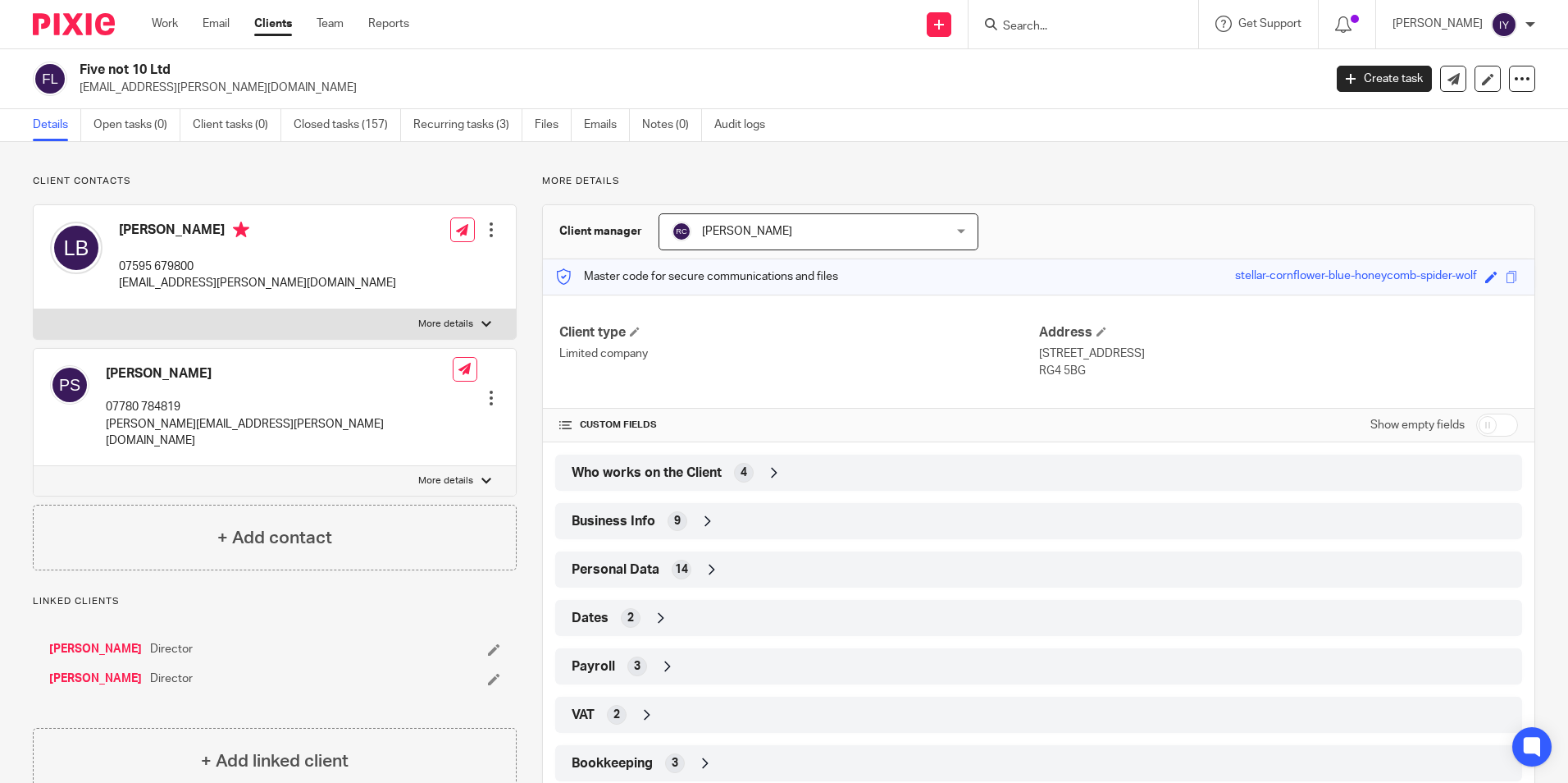
click at [1088, 22] on input "Search" at bounding box center [1075, 27] width 148 height 15
paste input "Friend Farm Animal Sanctuary Ltd"
type input "Friend Farm Animal Sanctuary"
click at [1136, 59] on link at bounding box center [1144, 71] width 293 height 38
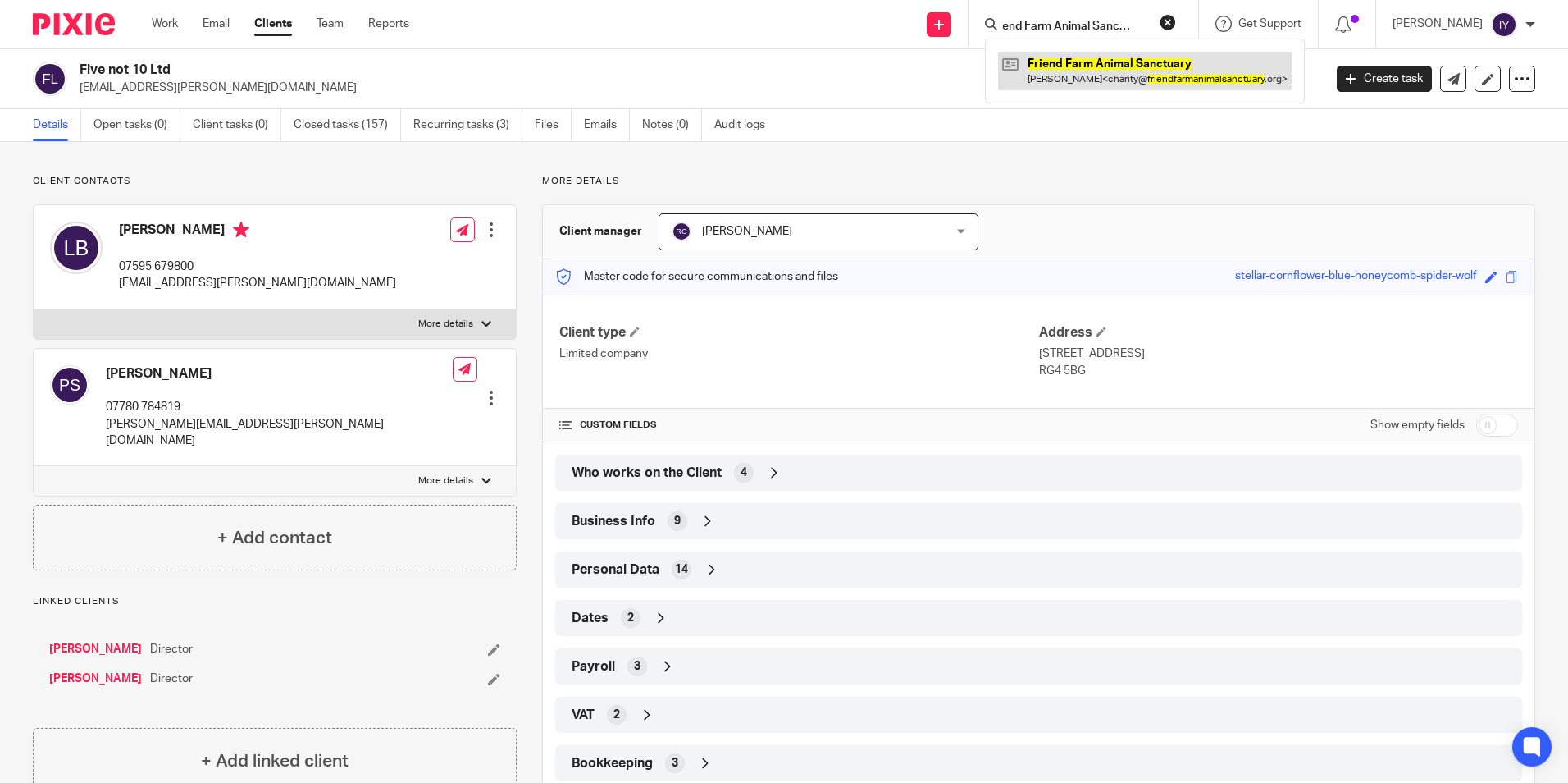
scroll to position [0, 0]
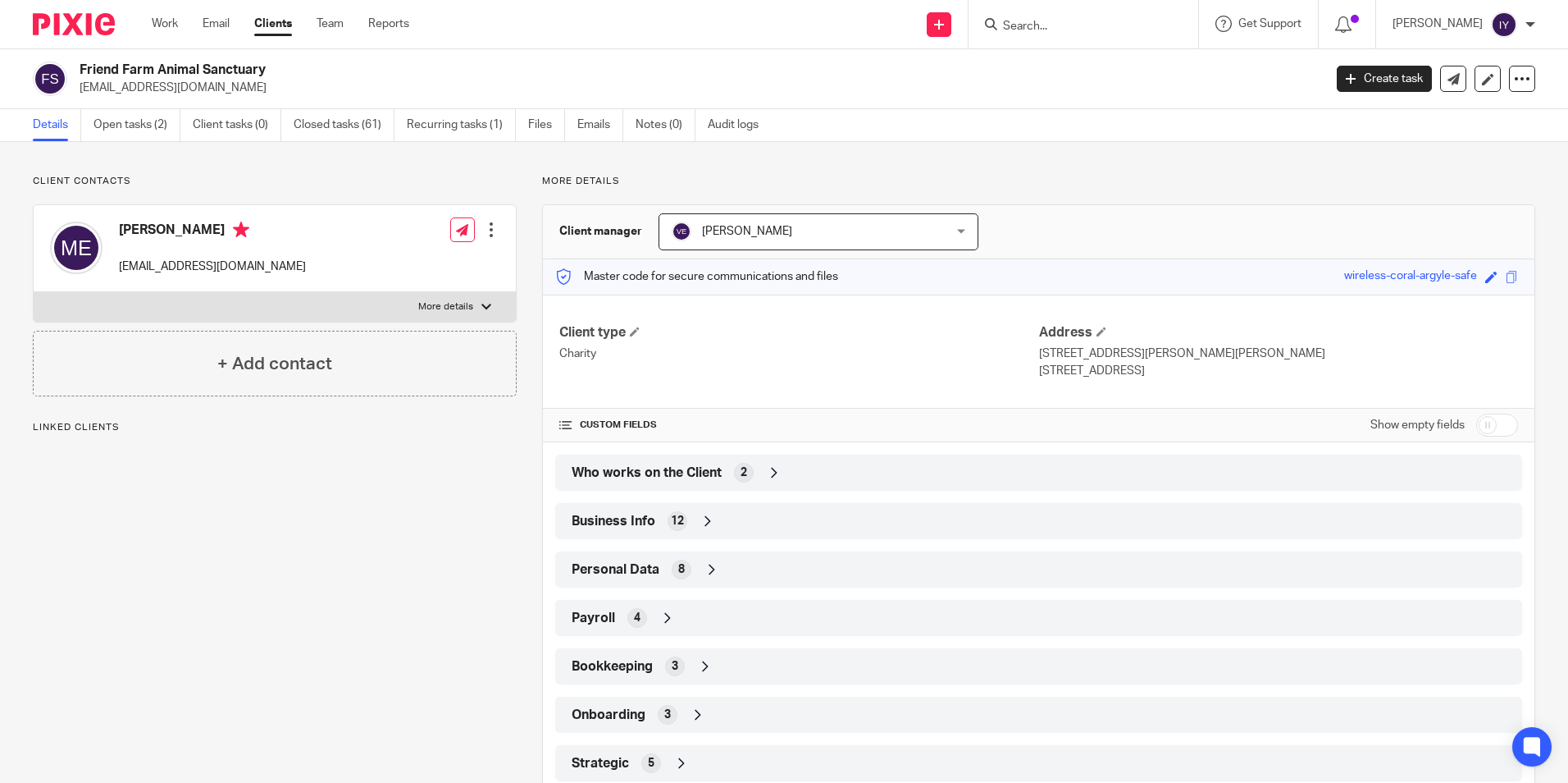
click at [741, 469] on span "2" at bounding box center [744, 473] width 7 height 17
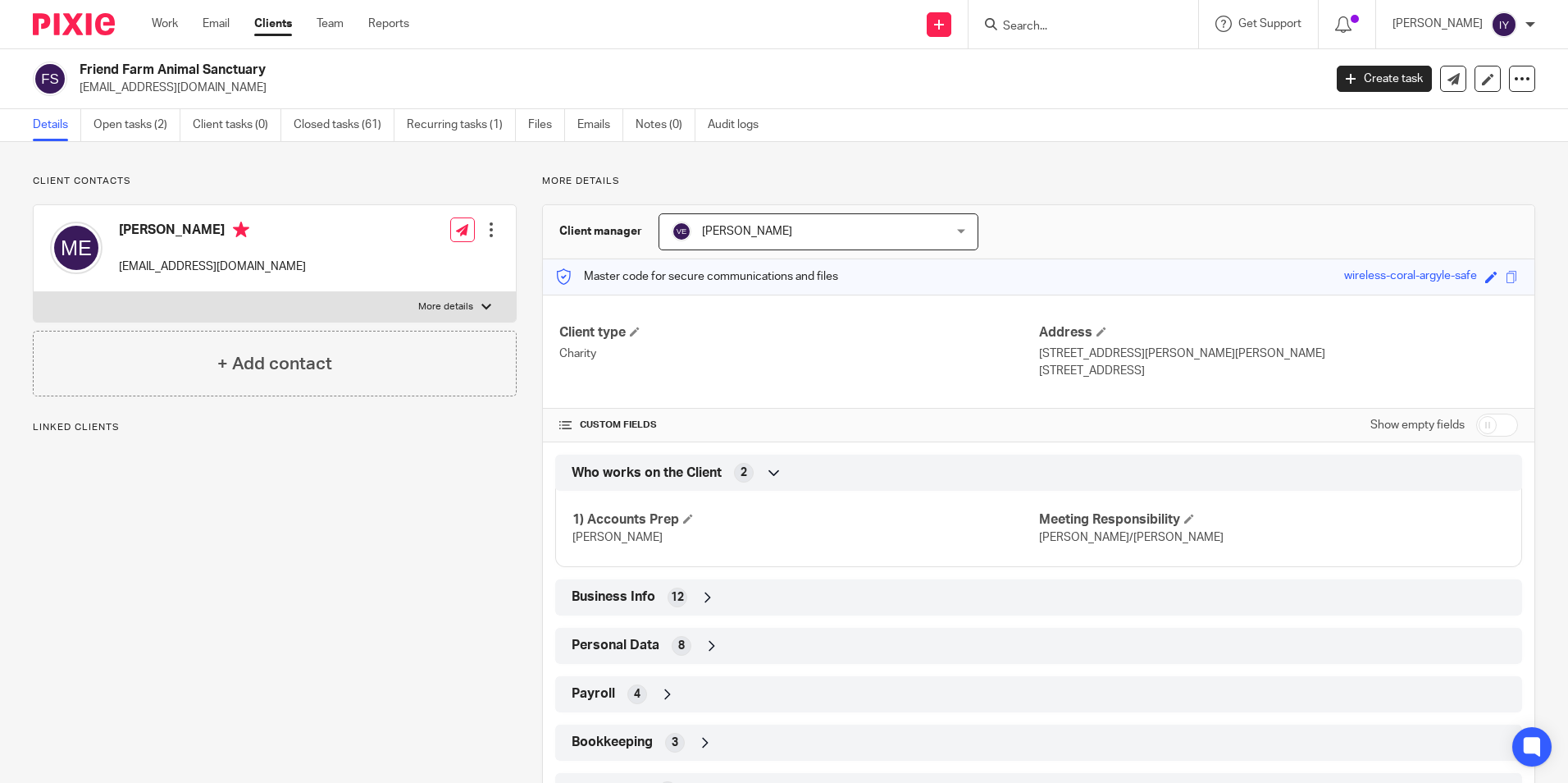
click at [744, 471] on span "2" at bounding box center [744, 473] width 7 height 17
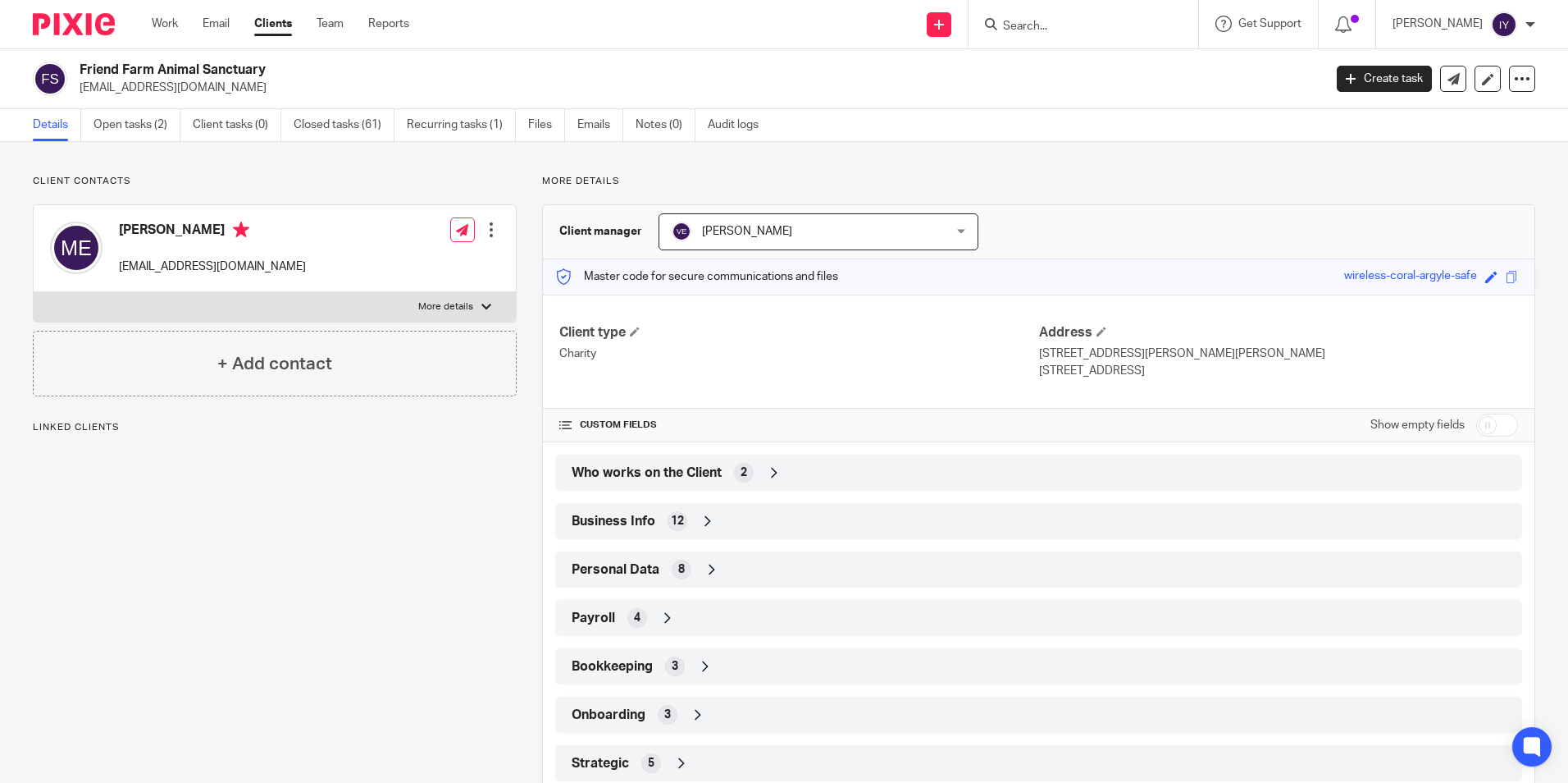
click at [744, 471] on span "2" at bounding box center [744, 473] width 7 height 17
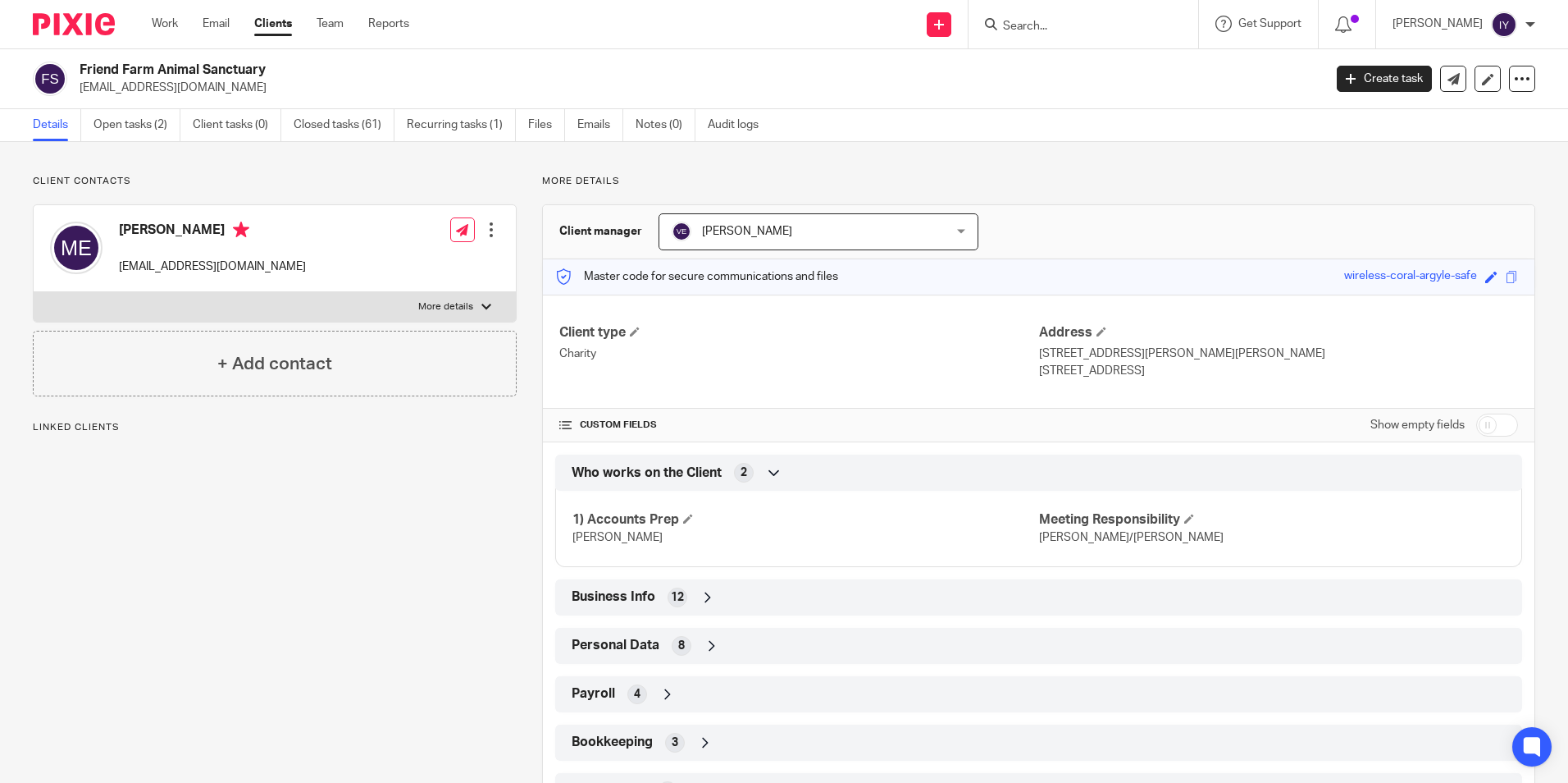
click at [742, 473] on span "2" at bounding box center [744, 473] width 7 height 17
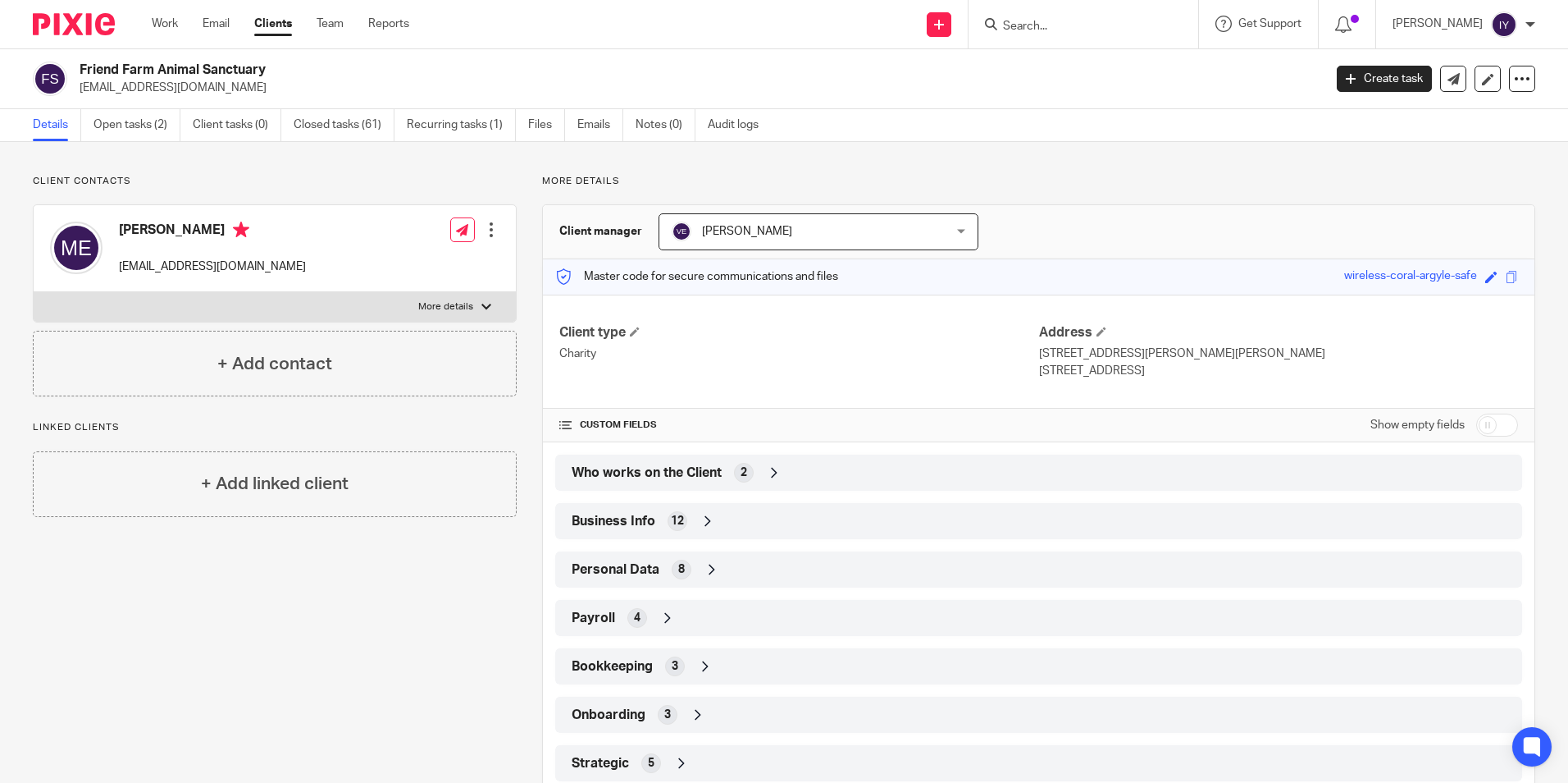
click at [1110, 25] on input "Search" at bounding box center [1075, 27] width 148 height 15
paste input "G & M Interiors Ltd"
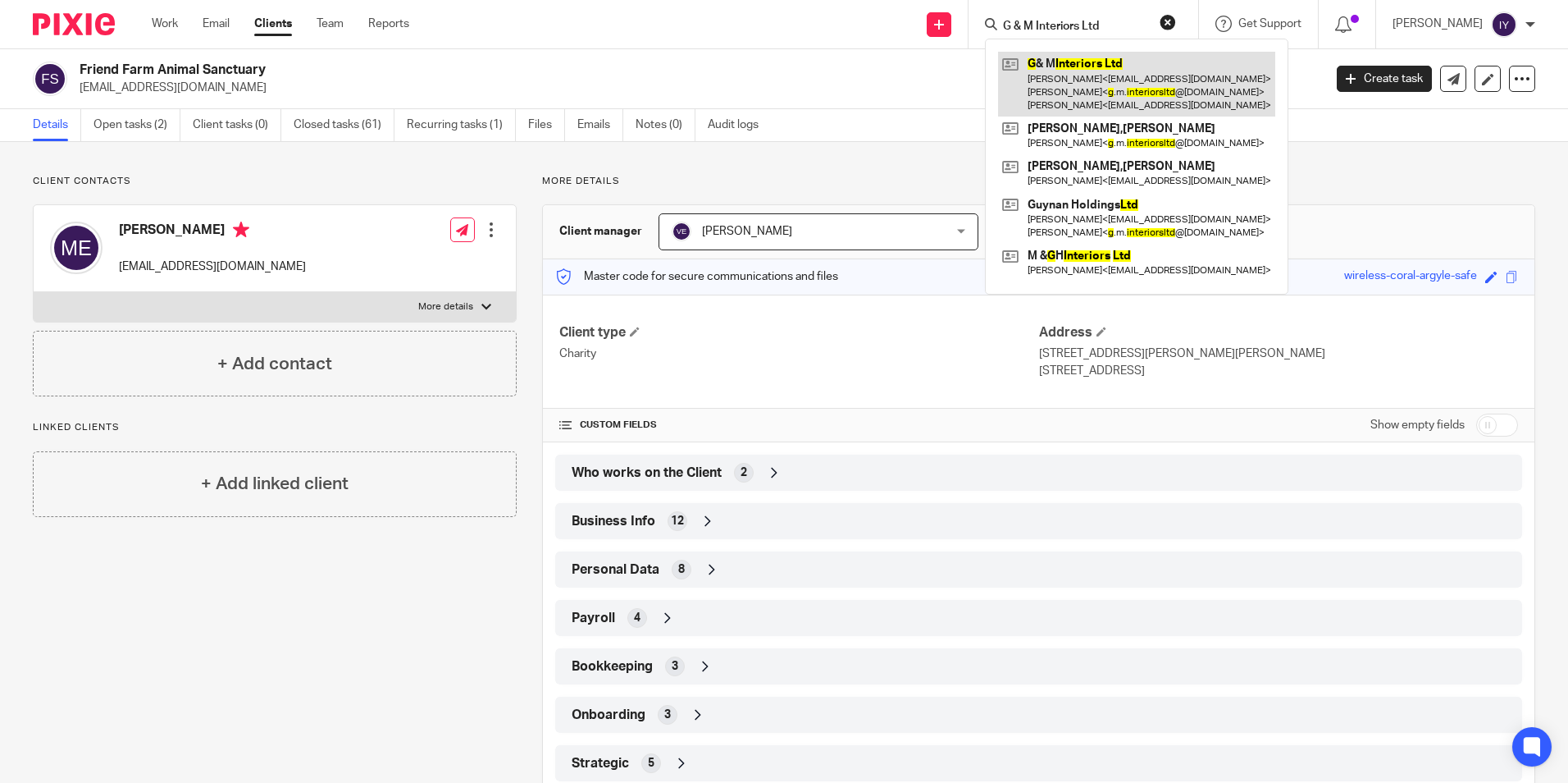
type input "G & M Interiors Ltd"
click at [1166, 88] on link at bounding box center [1136, 85] width 277 height 65
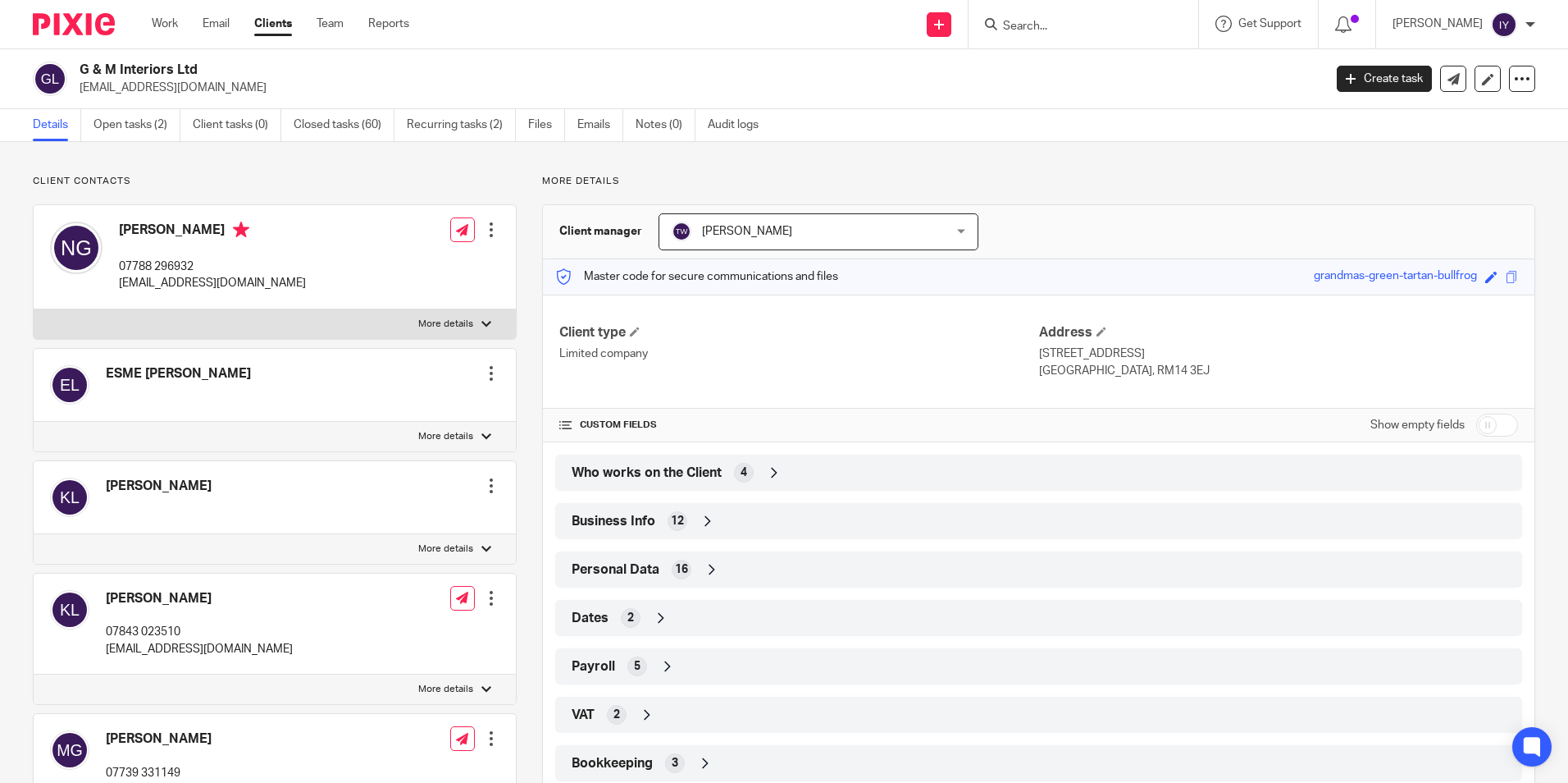
click at [789, 471] on div "Who works on the Client 4" at bounding box center [1039, 473] width 943 height 28
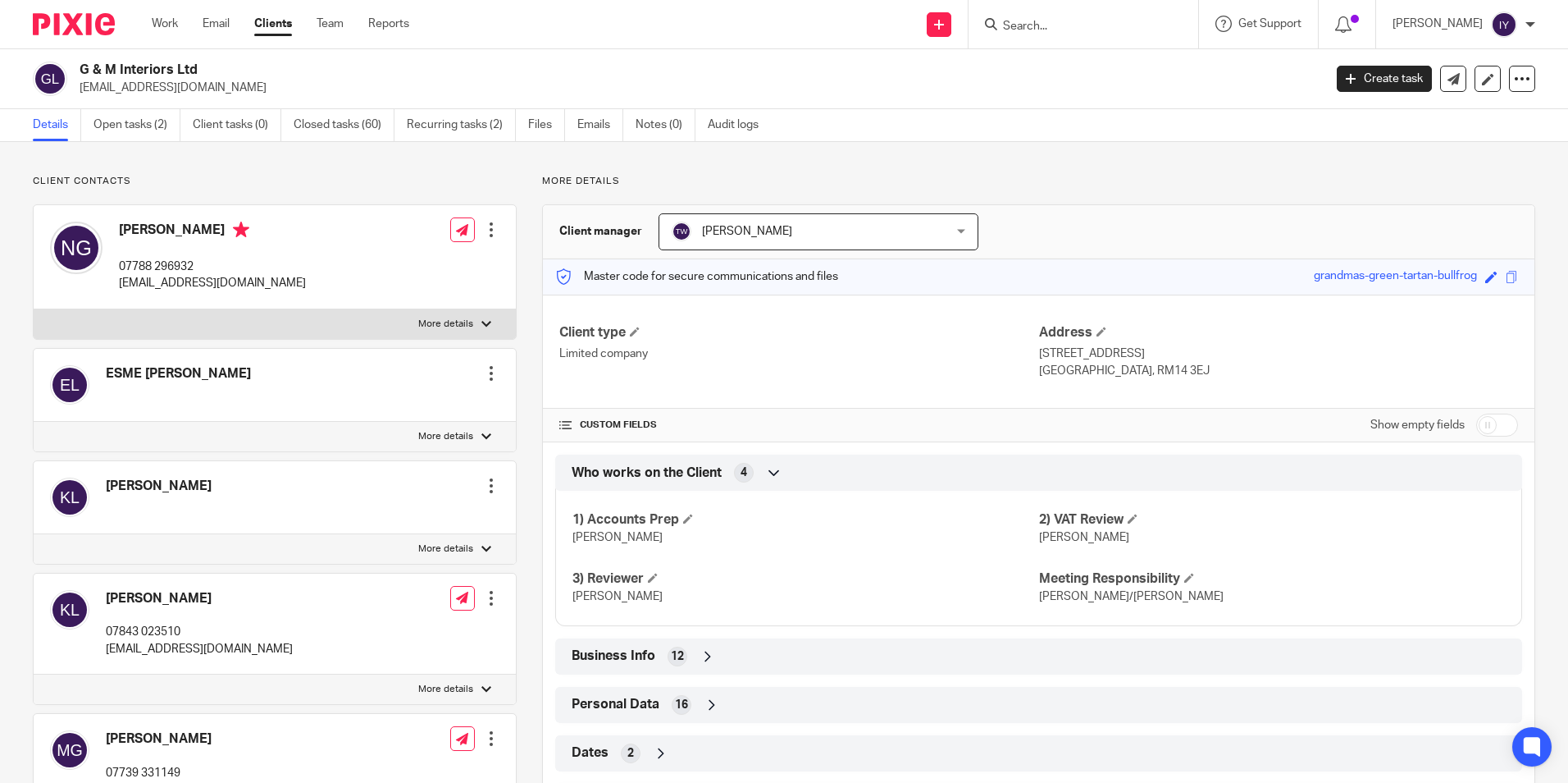
click at [787, 474] on div "Who works on the Client 4" at bounding box center [1039, 473] width 943 height 28
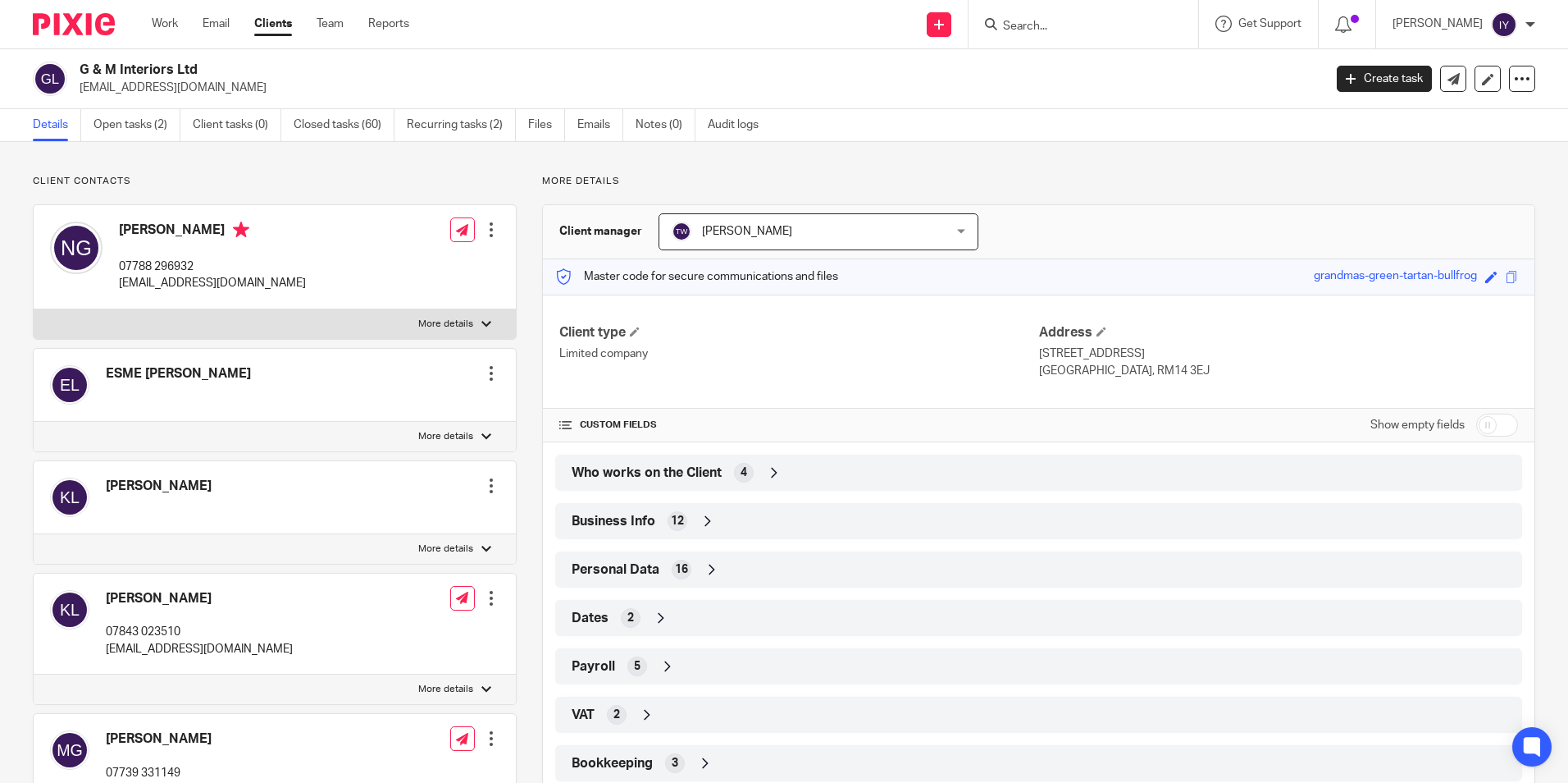
click at [787, 474] on div "Who works on the Client 4" at bounding box center [1039, 473] width 943 height 28
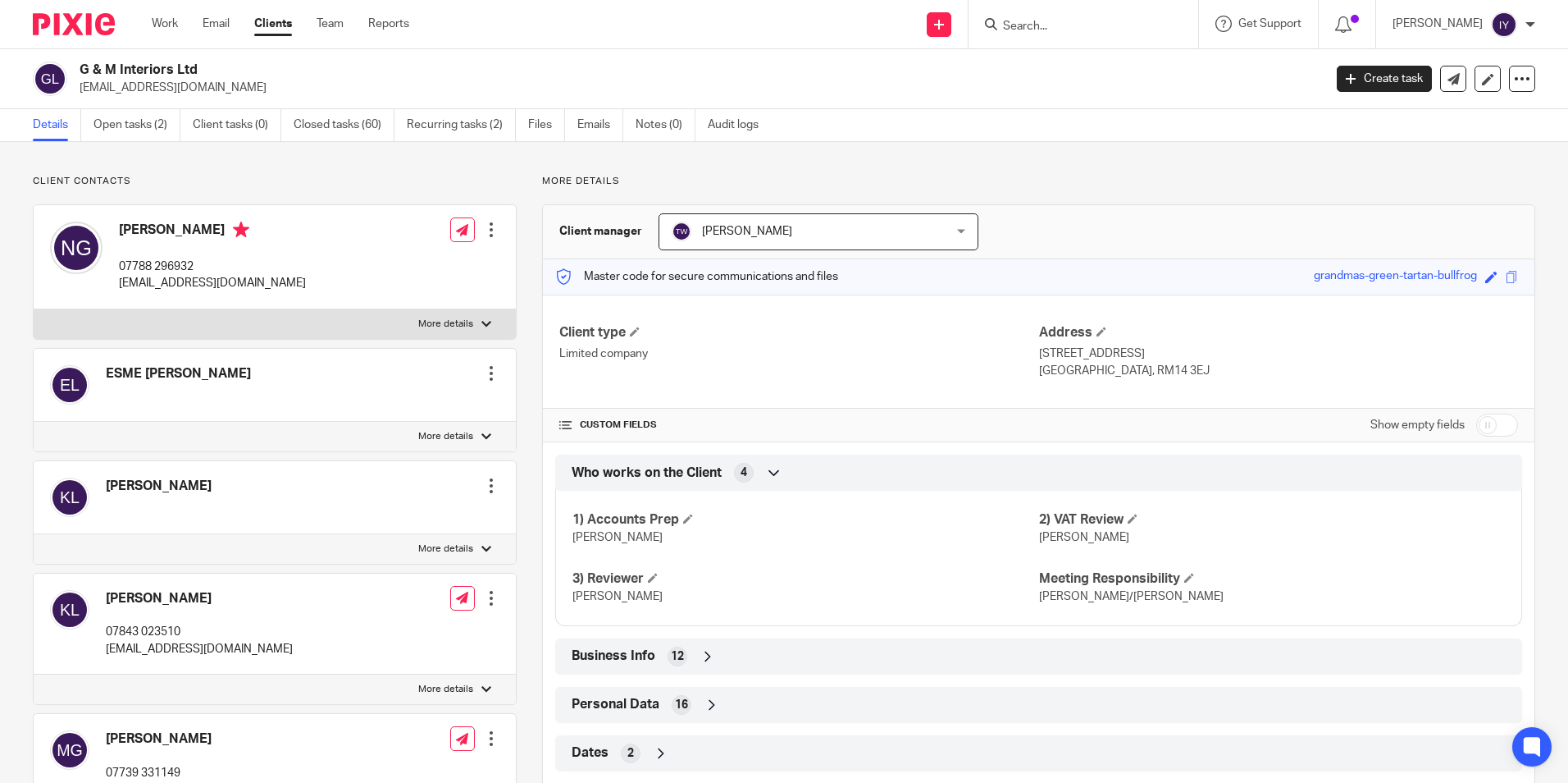
click at [787, 474] on div "Who works on the Client 4" at bounding box center [1039, 473] width 943 height 28
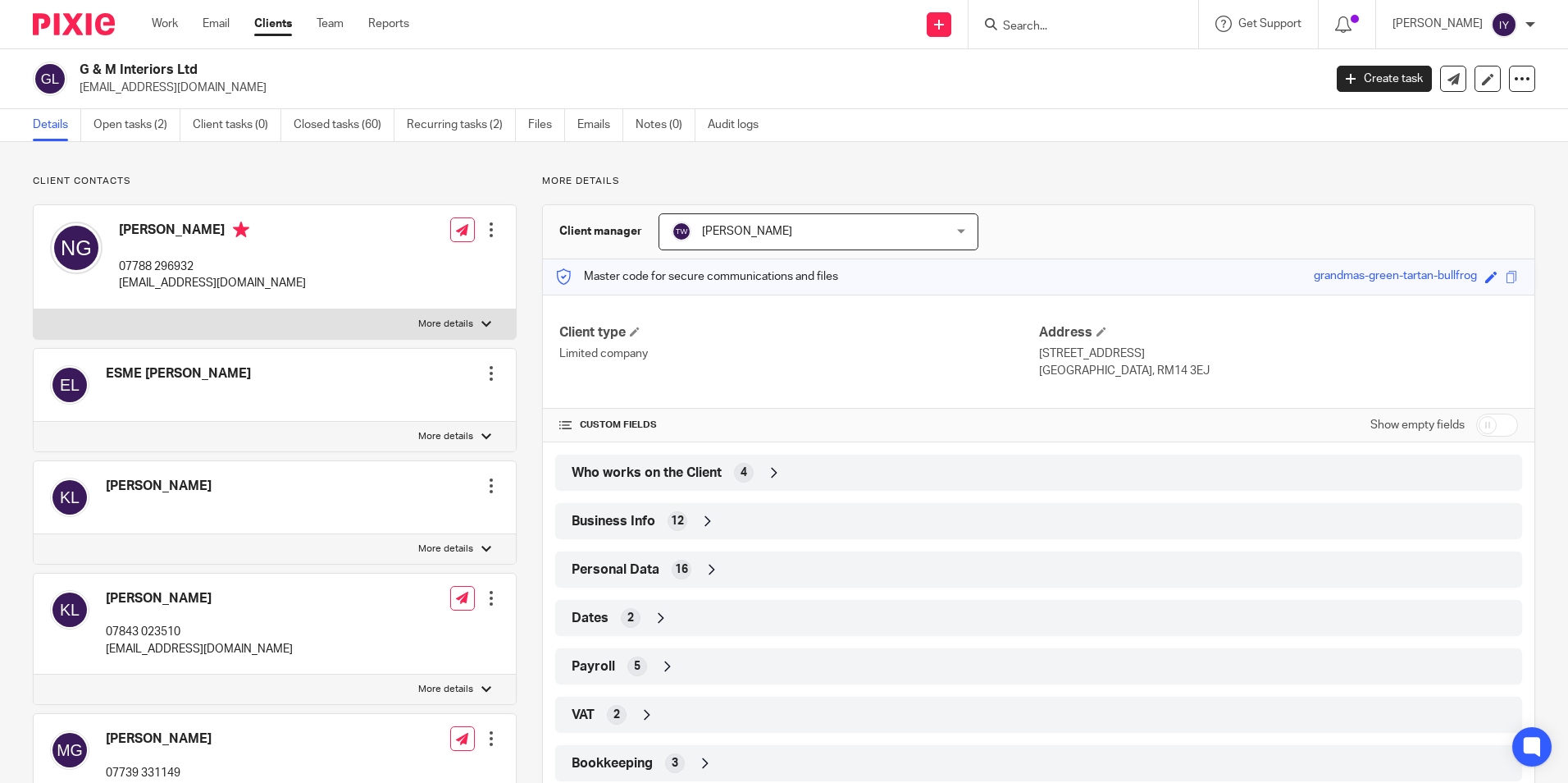
click at [787, 474] on div "Who works on the Client 4" at bounding box center [1039, 473] width 943 height 28
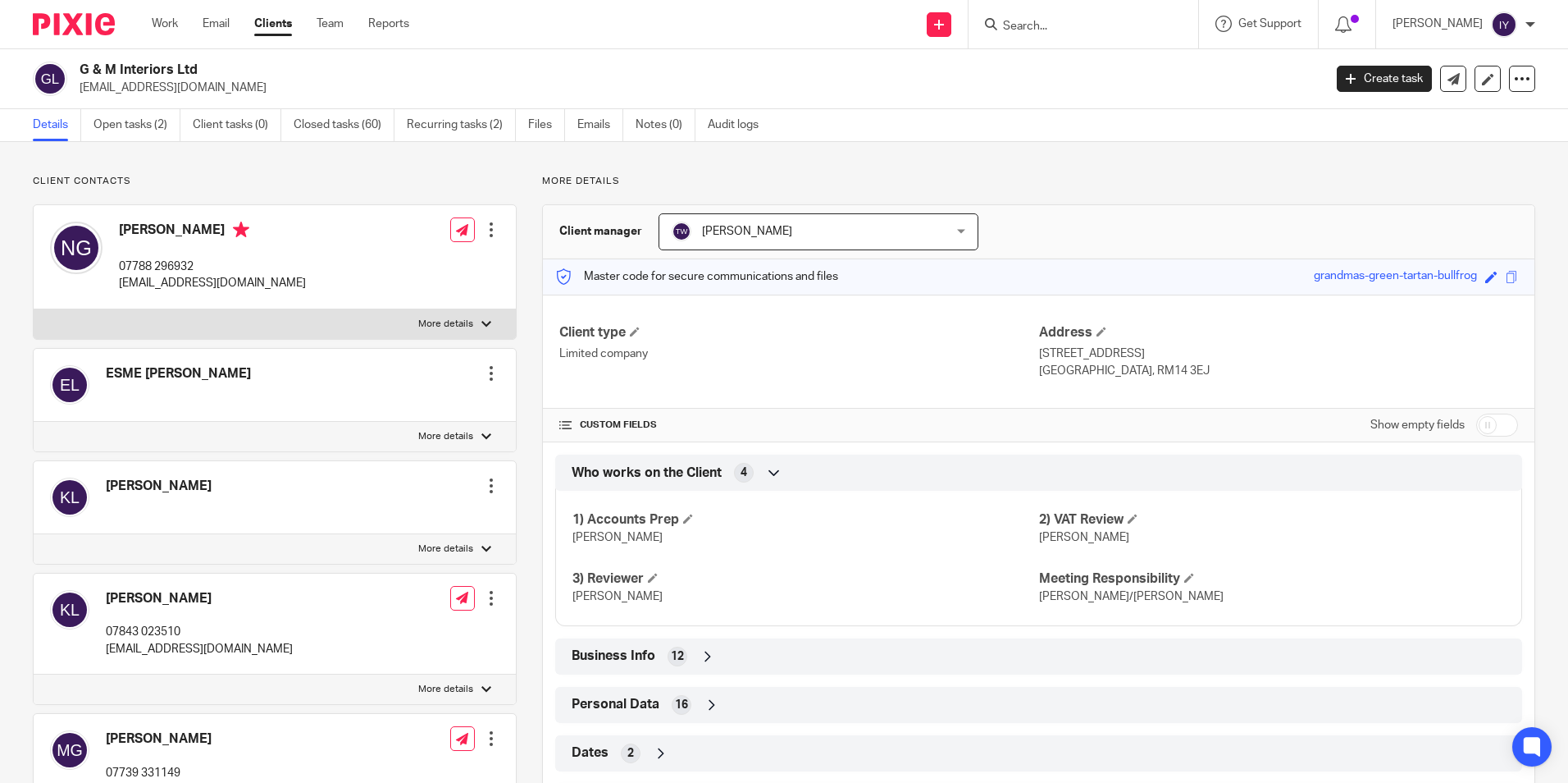
click at [1100, 31] on input "Search" at bounding box center [1075, 27] width 148 height 15
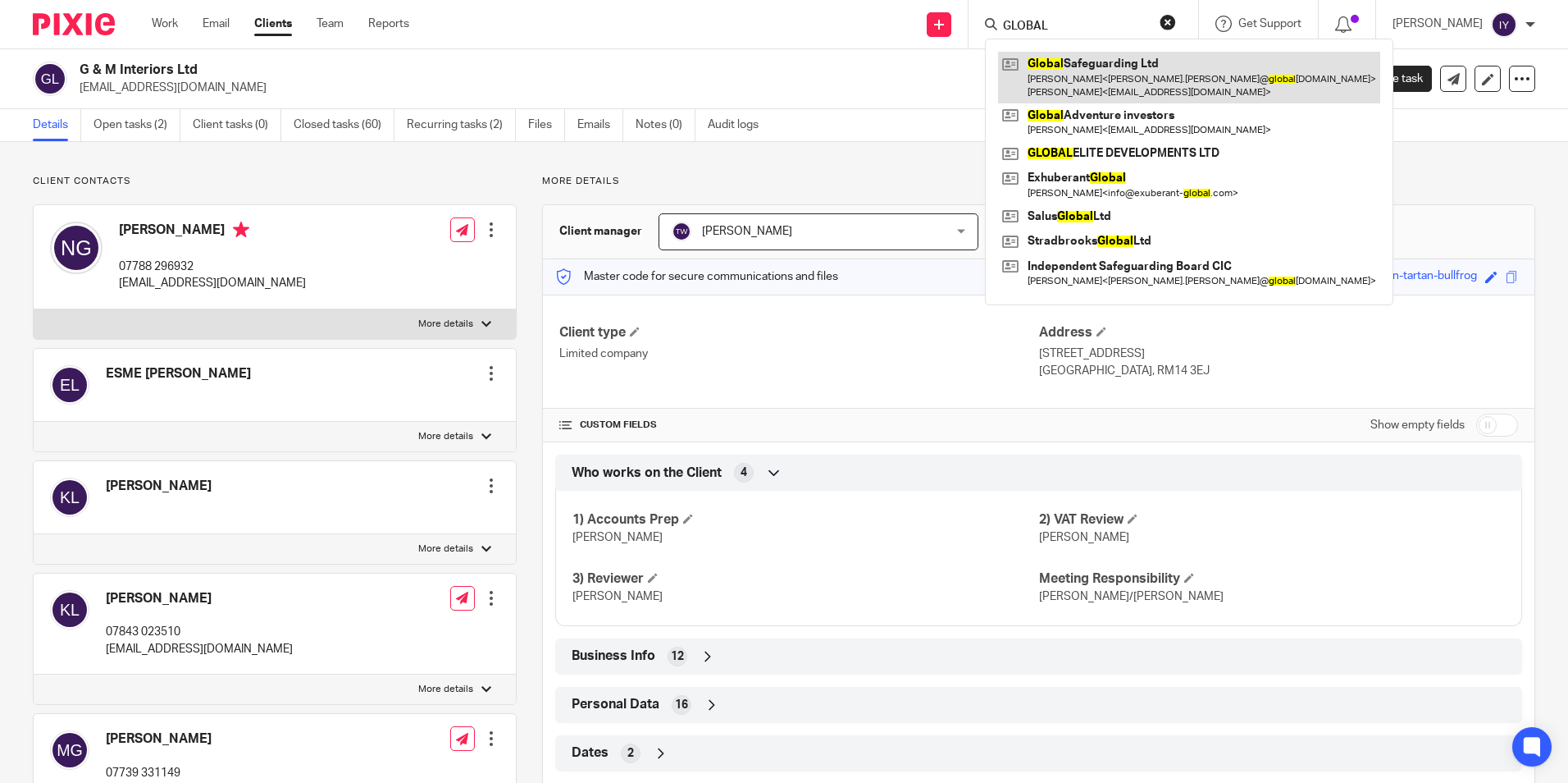
type input "GLOBAL"
click at [1098, 65] on link at bounding box center [1188, 77] width 382 height 51
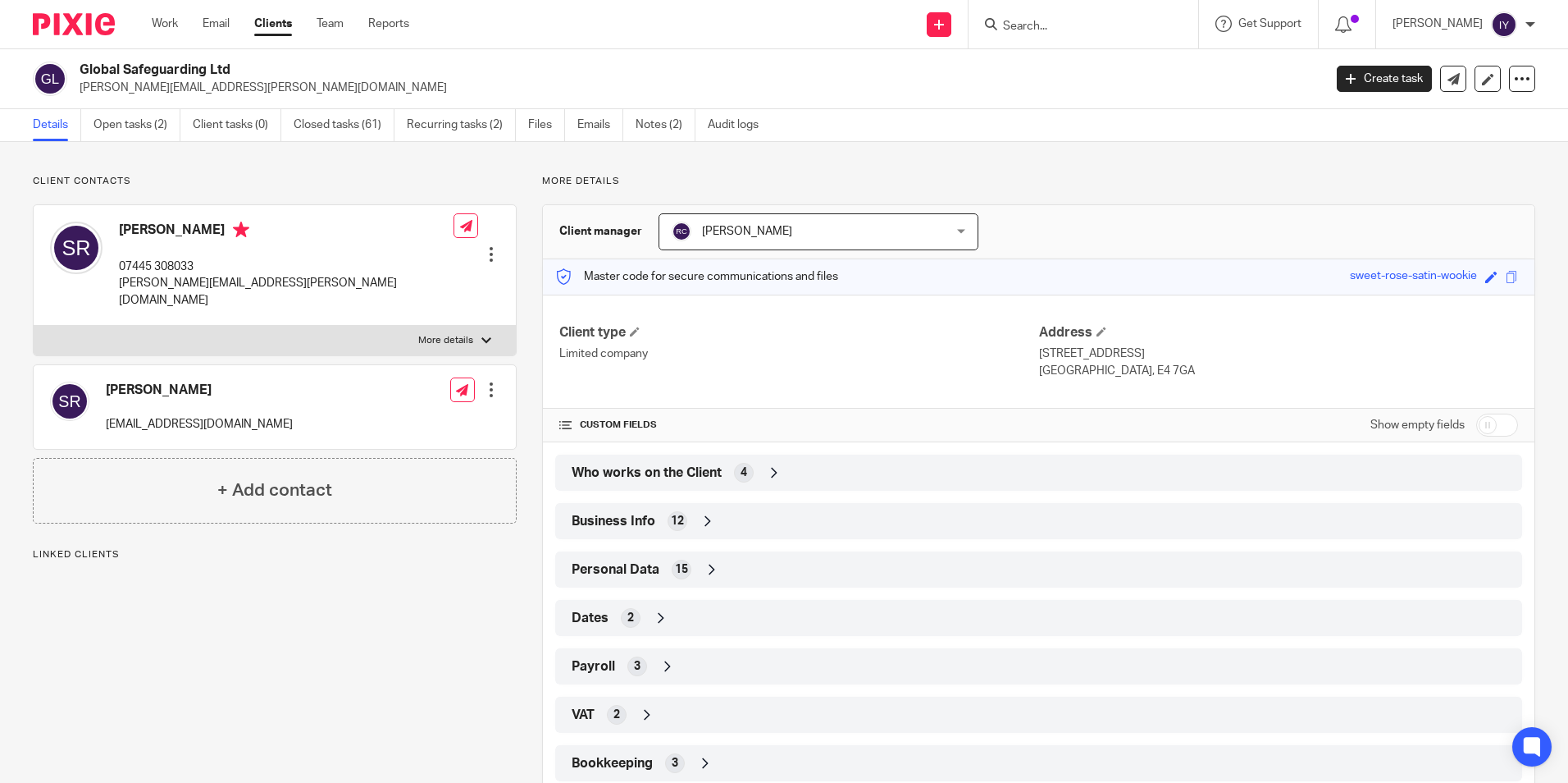
click at [684, 469] on span "Who works on the Client" at bounding box center [646, 473] width 150 height 18
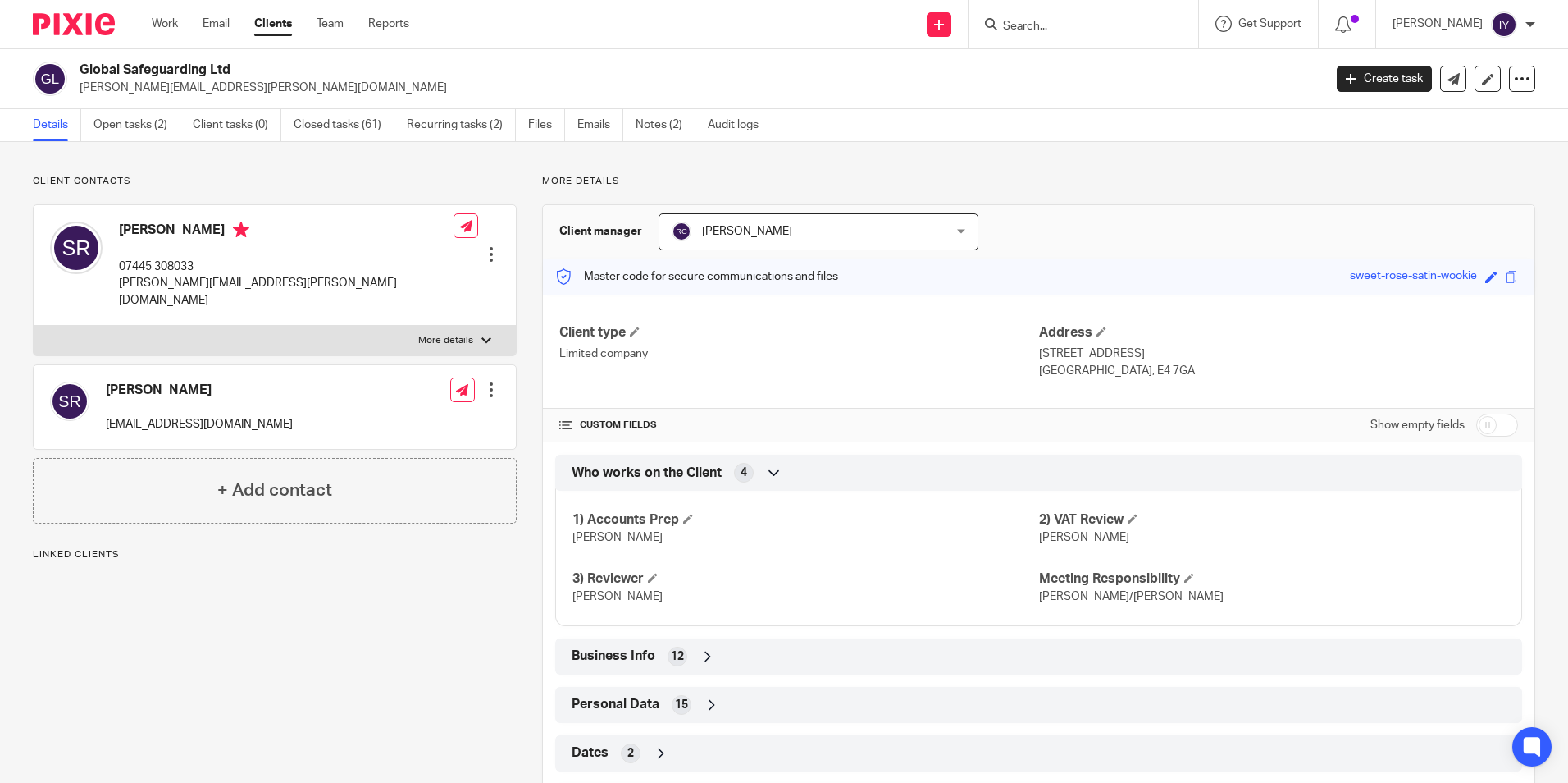
click at [684, 469] on span "Who works on the Client" at bounding box center [646, 473] width 150 height 18
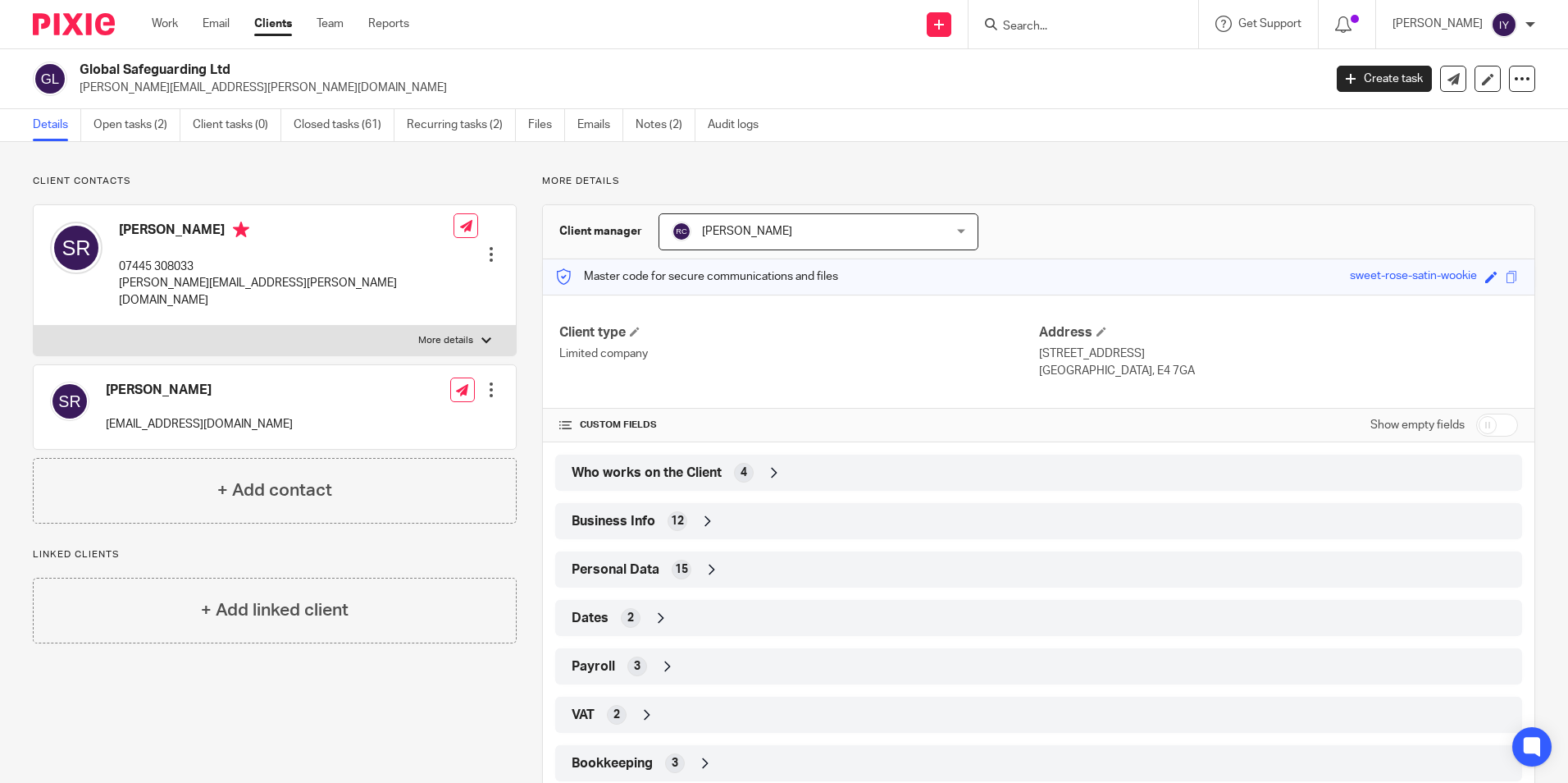
click at [755, 476] on div "Who works on the Client 4" at bounding box center [1039, 473] width 943 height 28
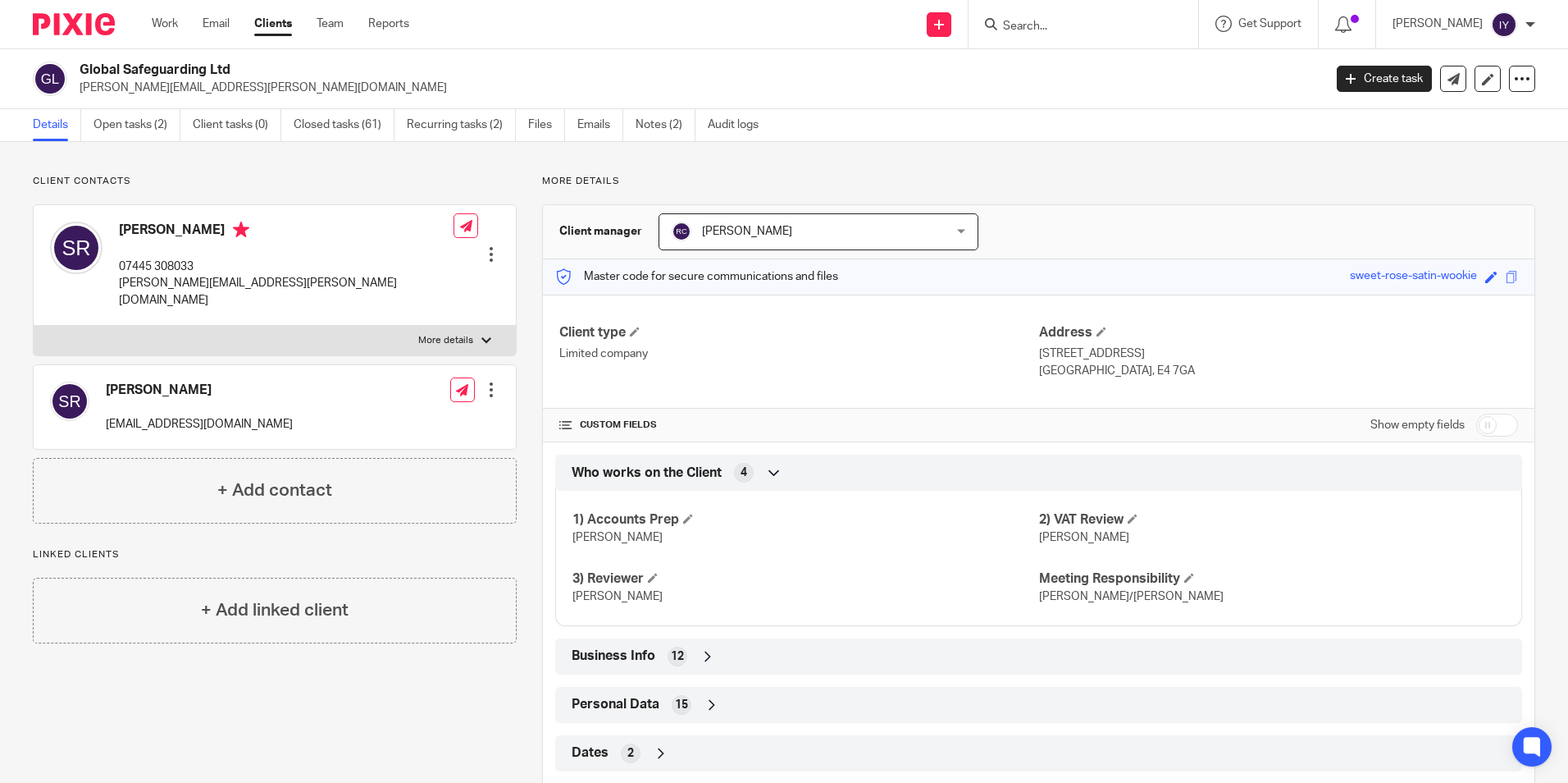
click at [755, 476] on div "Who works on the Client 4" at bounding box center [1039, 473] width 943 height 28
